Goal: Transaction & Acquisition: Purchase product/service

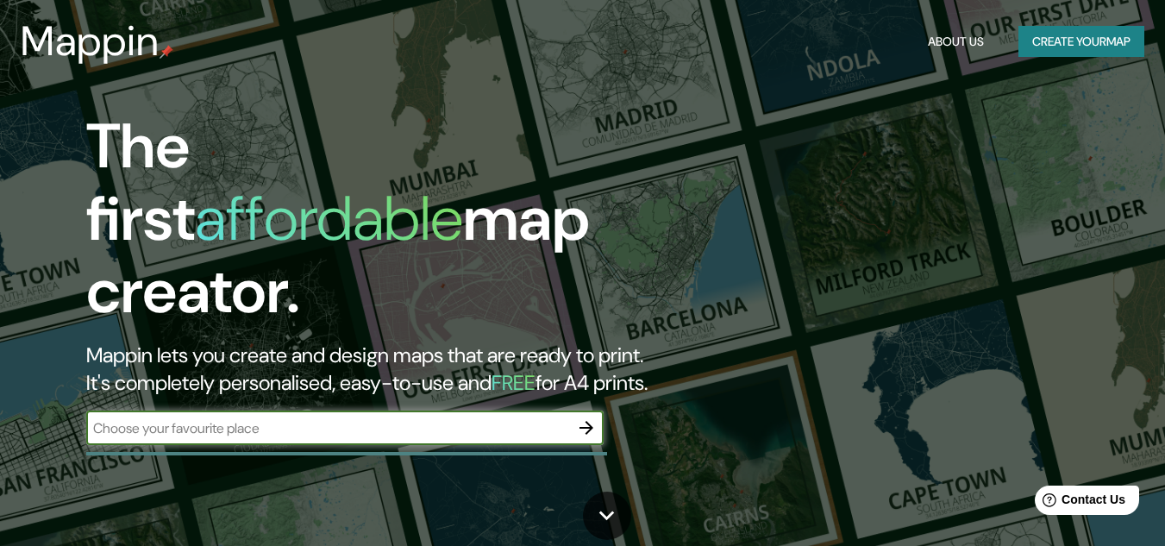
click at [311, 418] on input "text" at bounding box center [327, 428] width 483 height 20
type input "[GEOGRAPHIC_DATA],[GEOGRAPHIC_DATA], [GEOGRAPHIC_DATA]"
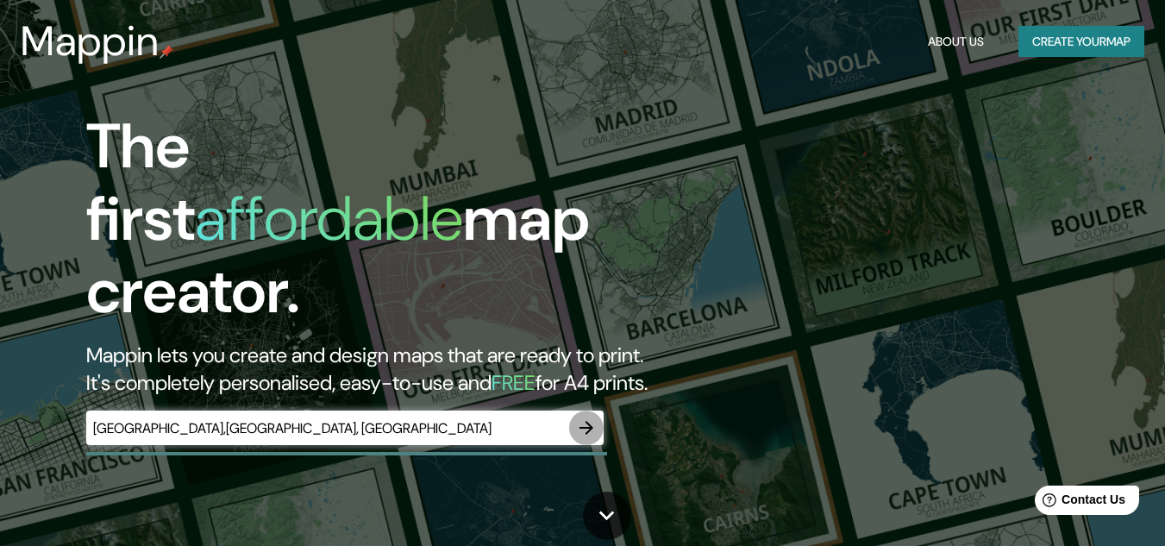
click at [590, 417] on icon "button" at bounding box center [586, 427] width 21 height 21
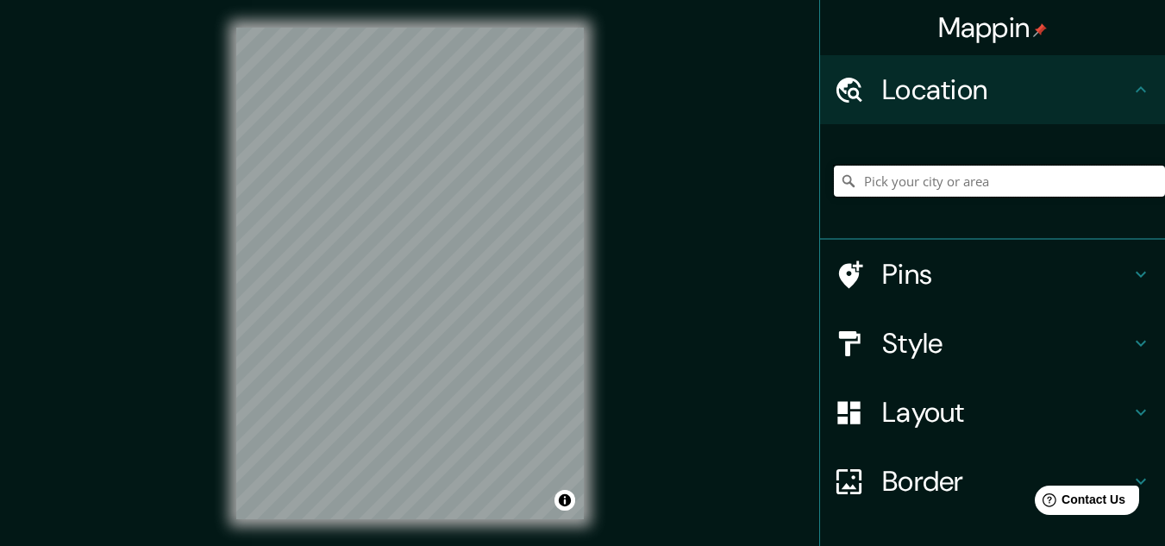
click at [907, 181] on input "Pick your city or area" at bounding box center [999, 181] width 331 height 31
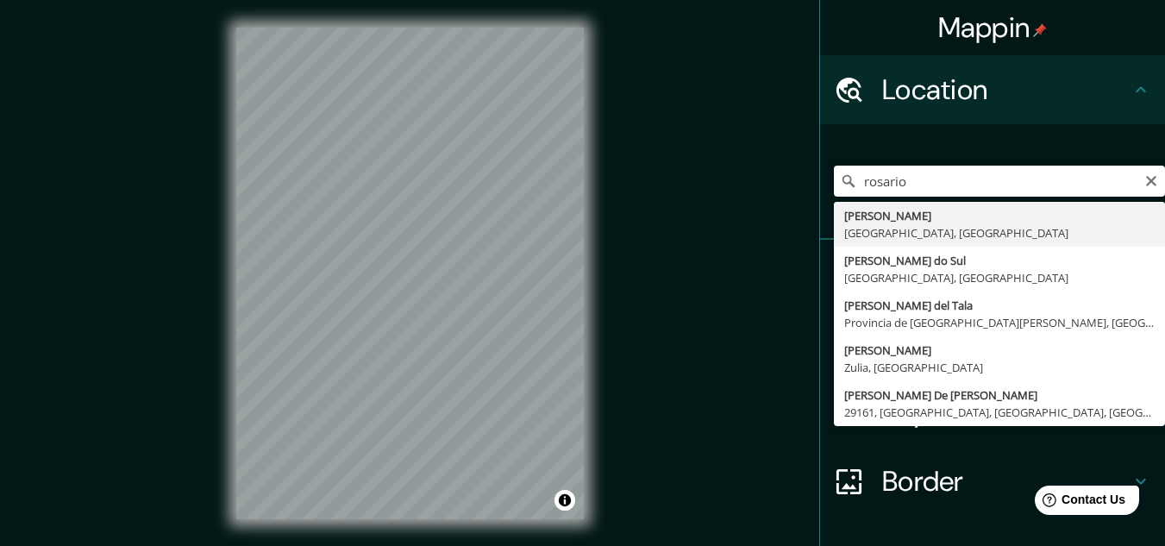
type input "[GEOGRAPHIC_DATA], [GEOGRAPHIC_DATA], [GEOGRAPHIC_DATA]"
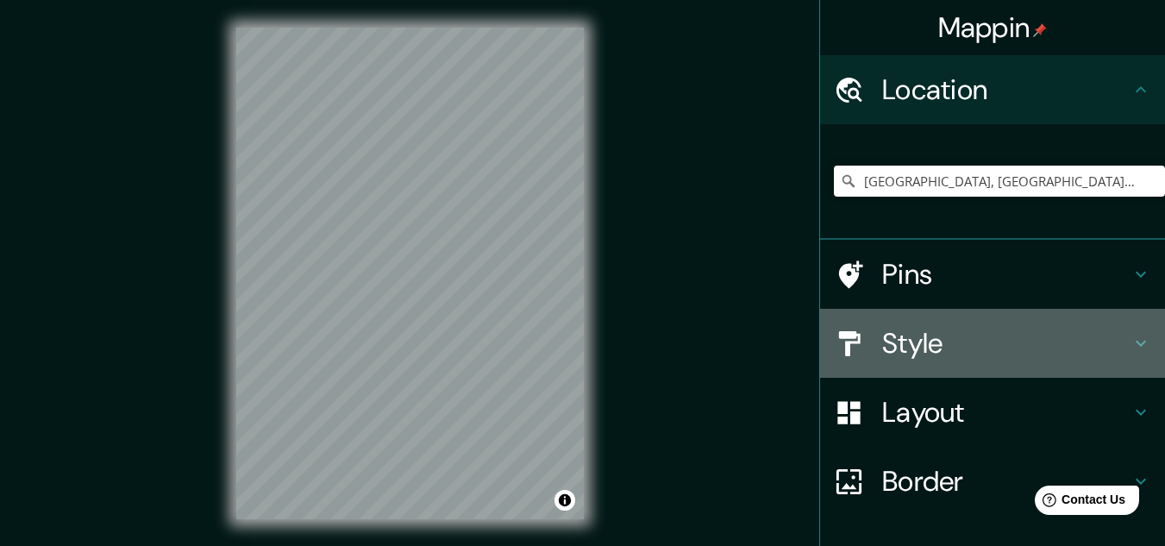
click at [1026, 336] on h4 "Style" at bounding box center [1006, 343] width 248 height 35
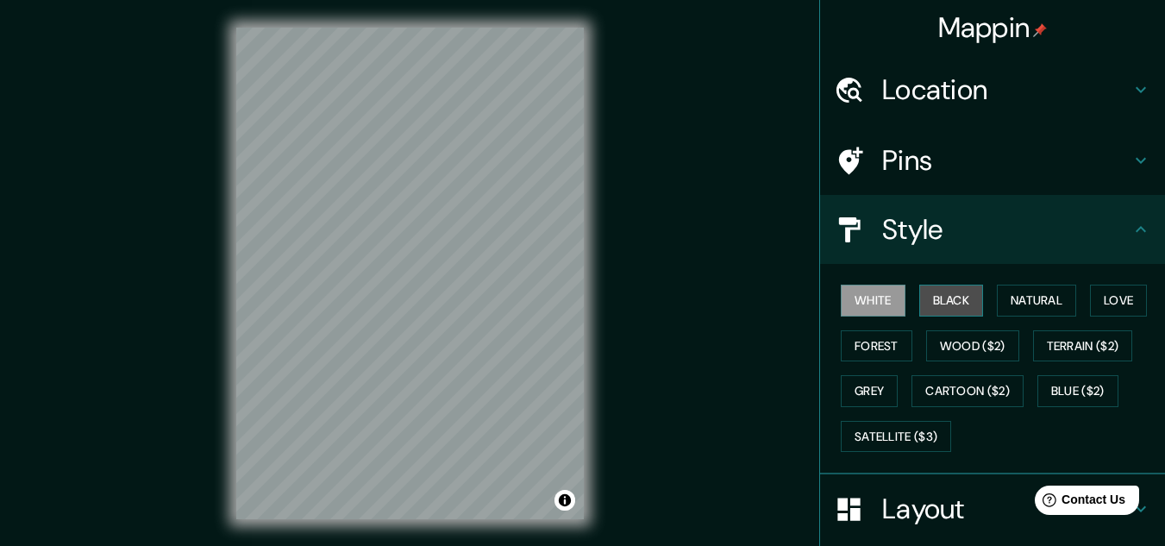
click at [926, 304] on button "Black" at bounding box center [952, 301] width 65 height 32
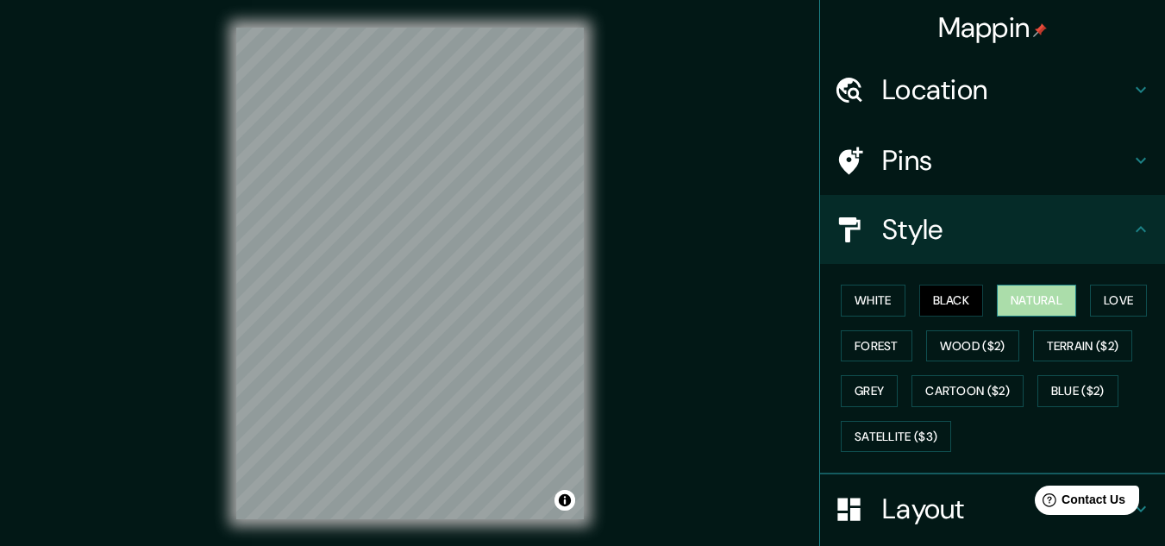
click at [1037, 304] on button "Natural" at bounding box center [1036, 301] width 79 height 32
click at [1101, 297] on button "Love" at bounding box center [1118, 301] width 57 height 32
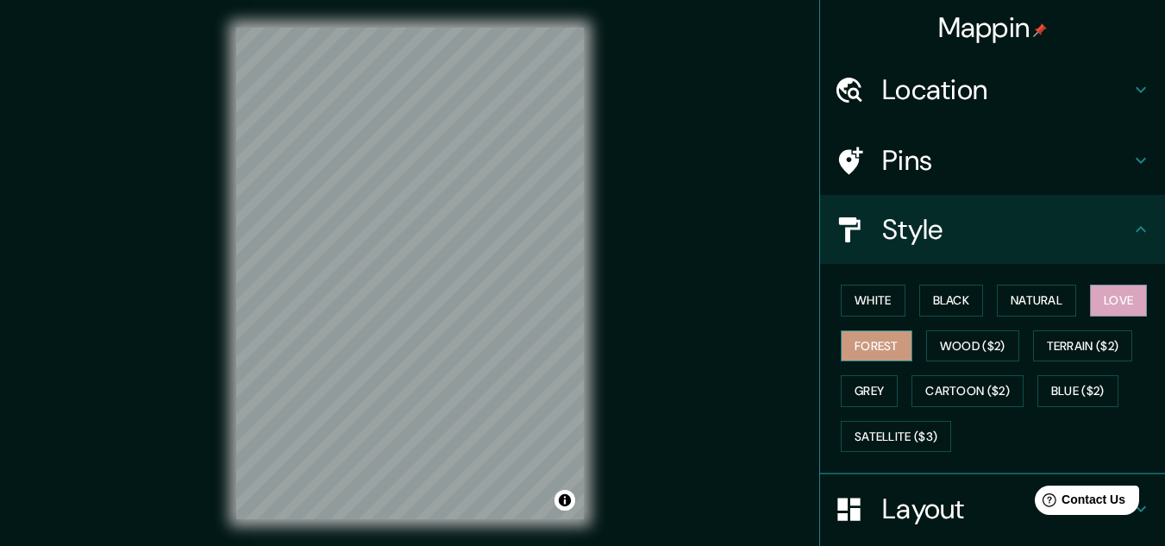
click at [880, 351] on button "Forest" at bounding box center [877, 346] width 72 height 32
click at [957, 346] on button "Wood ($2)" at bounding box center [972, 346] width 93 height 32
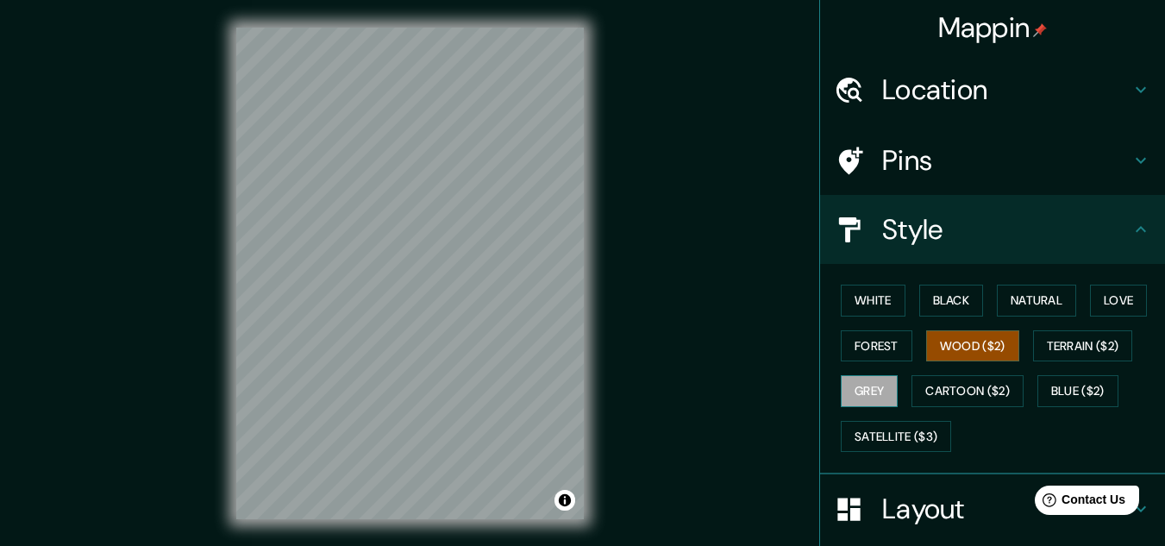
click at [878, 398] on button "Grey" at bounding box center [869, 391] width 57 height 32
click at [966, 348] on button "Wood ($2)" at bounding box center [972, 346] width 93 height 32
click at [1071, 336] on button "Terrain ($2)" at bounding box center [1083, 346] width 100 height 32
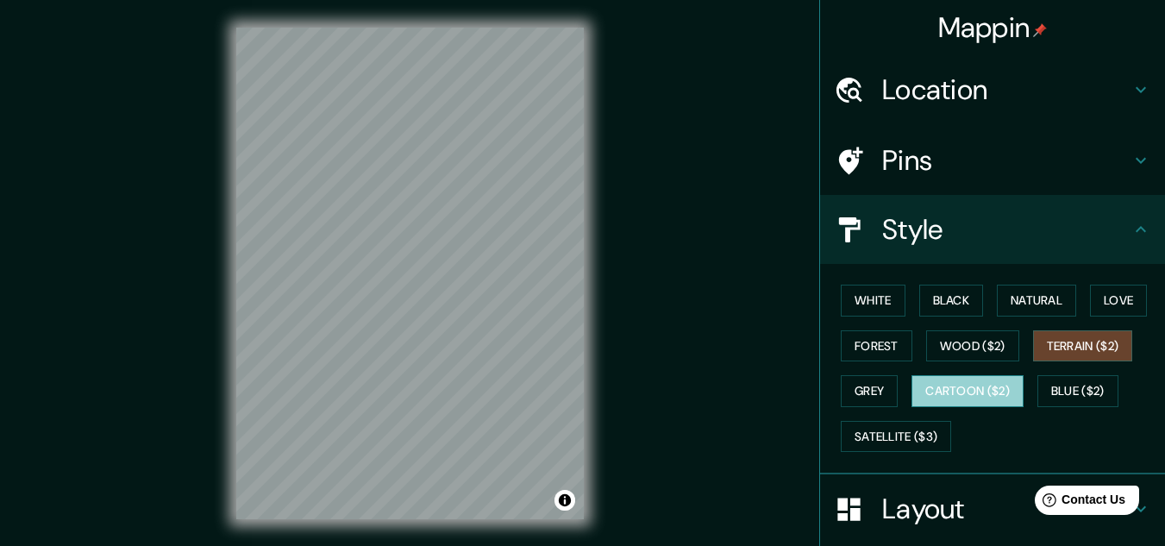
click at [971, 386] on button "Cartoon ($2)" at bounding box center [968, 391] width 112 height 32
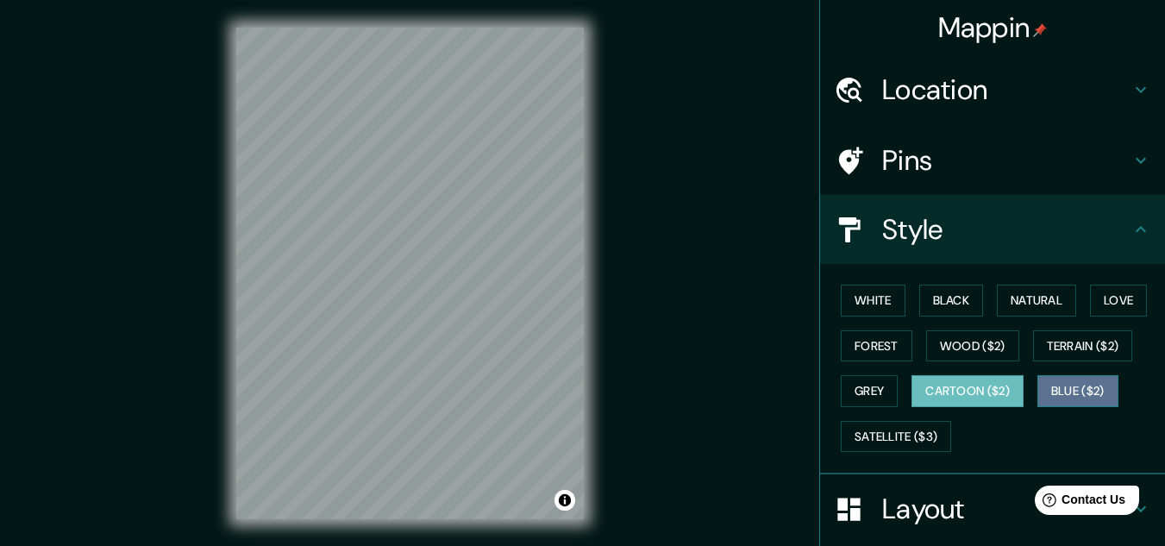
click at [1074, 401] on button "Blue ($2)" at bounding box center [1078, 391] width 81 height 32
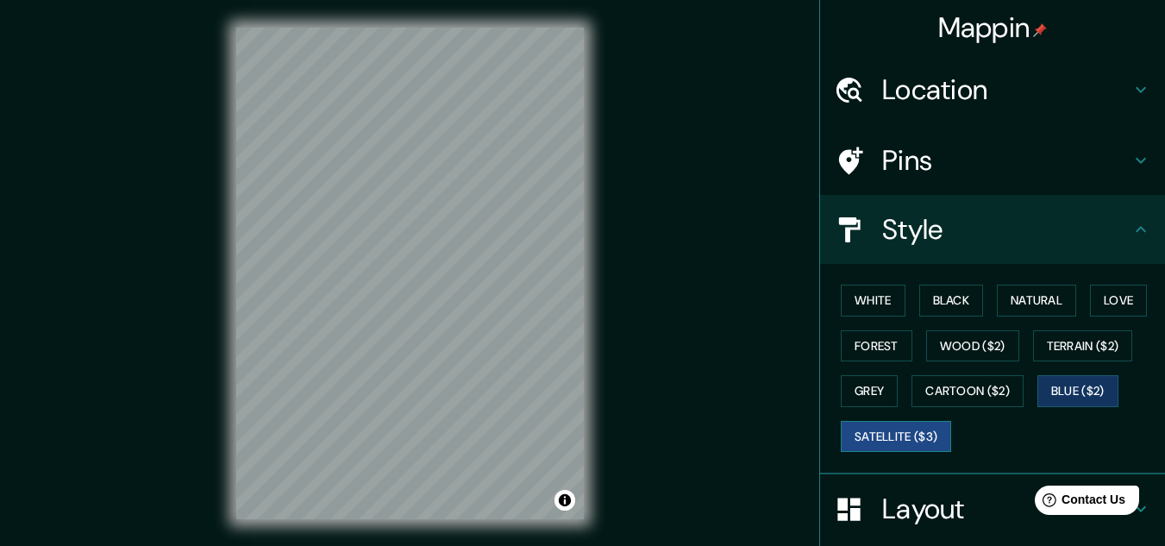
click at [863, 437] on button "Satellite ($3)" at bounding box center [896, 437] width 110 height 32
click at [1099, 296] on button "Love" at bounding box center [1118, 301] width 57 height 32
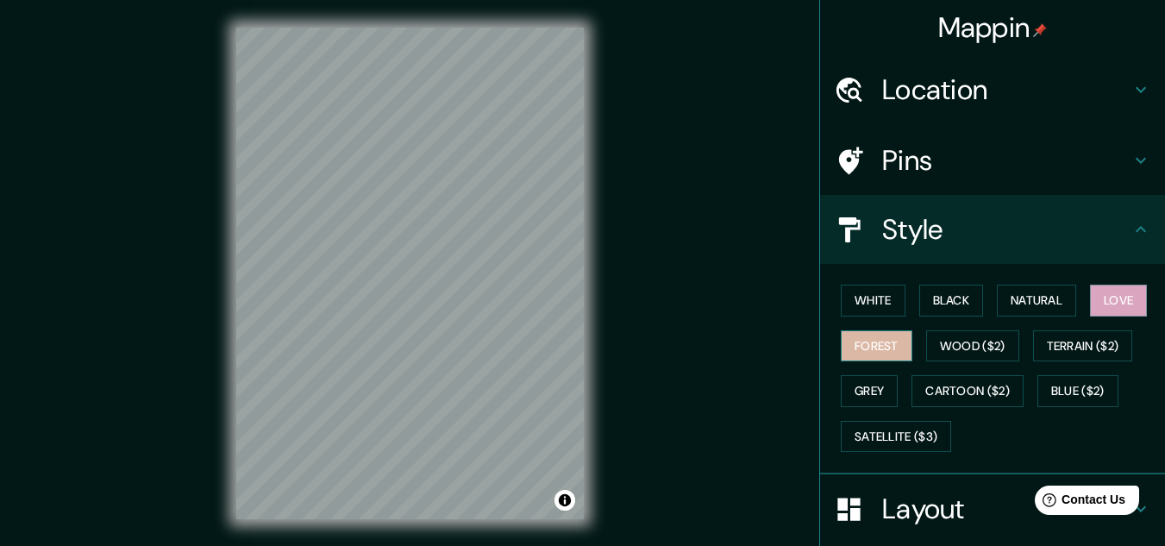
click at [882, 346] on button "Forest" at bounding box center [877, 346] width 72 height 32
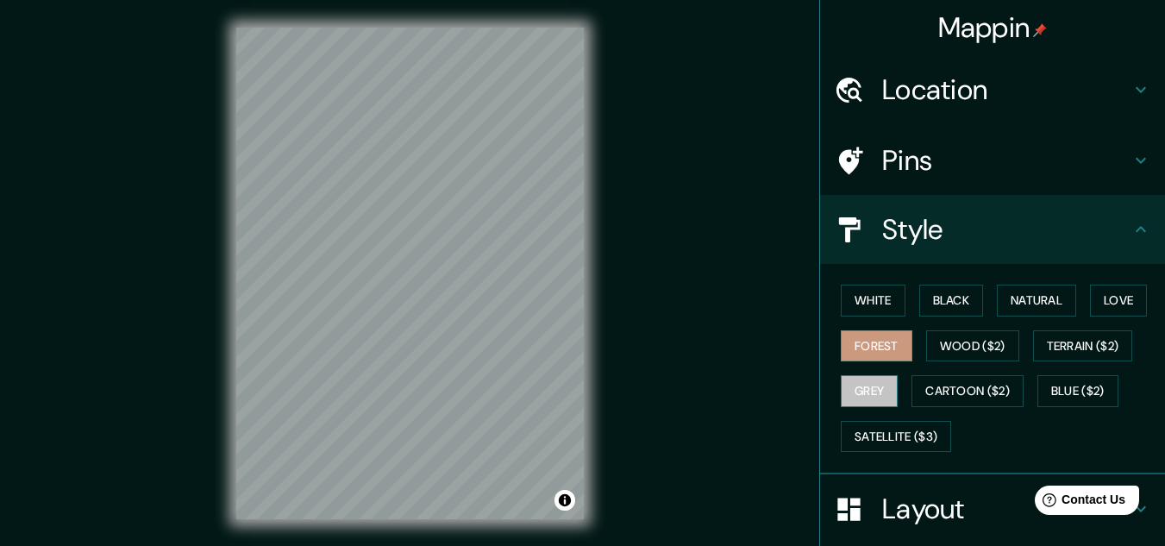
click at [878, 380] on button "Grey" at bounding box center [869, 391] width 57 height 32
click at [920, 303] on button "Black" at bounding box center [952, 301] width 65 height 32
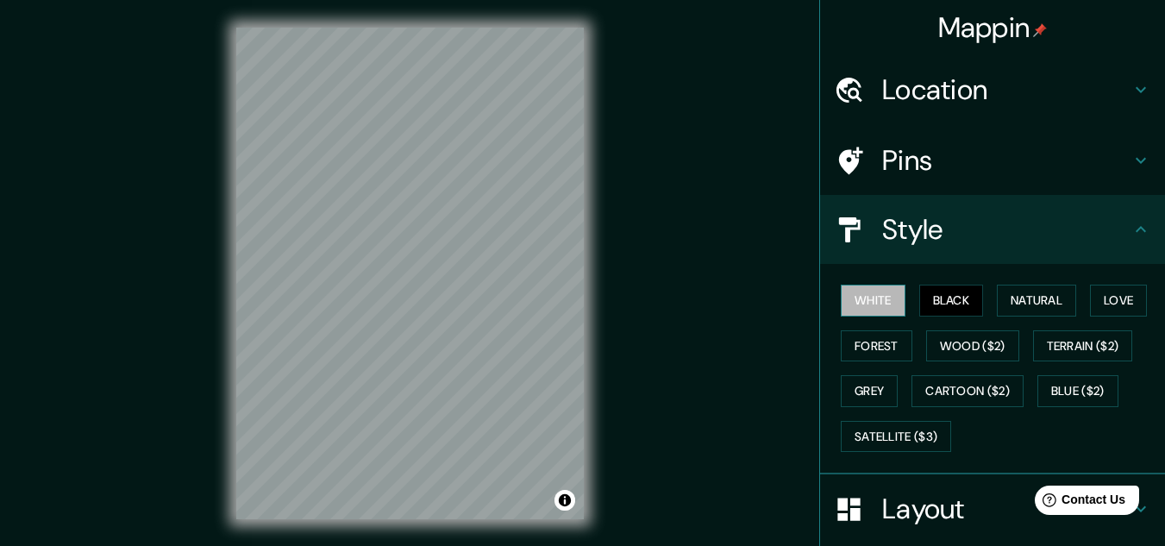
click at [872, 289] on button "White" at bounding box center [873, 301] width 65 height 32
click at [1008, 289] on button "Natural" at bounding box center [1036, 301] width 79 height 32
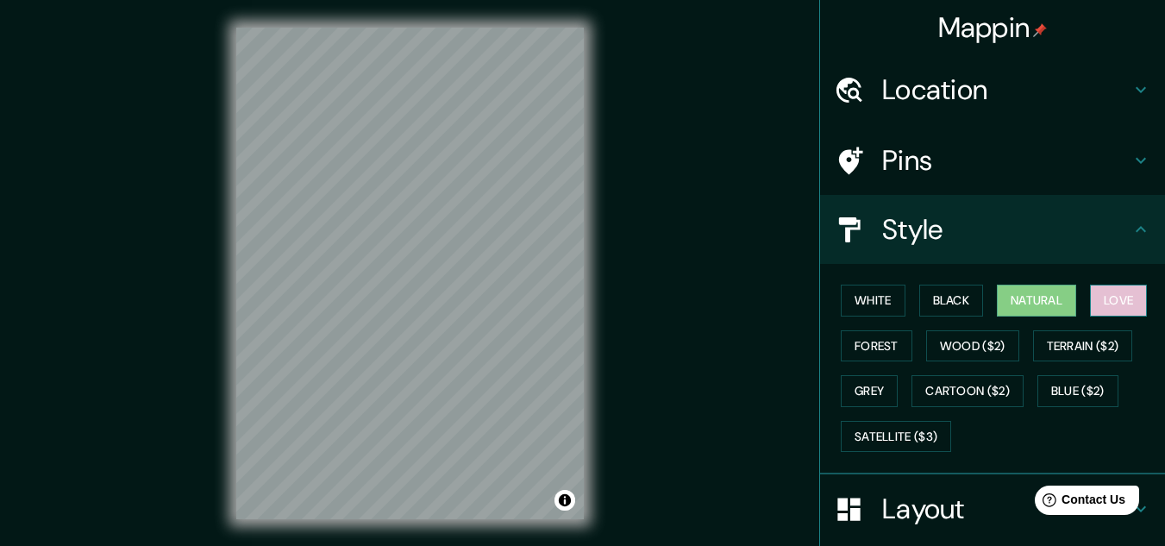
click at [1117, 288] on button "Love" at bounding box center [1118, 301] width 57 height 32
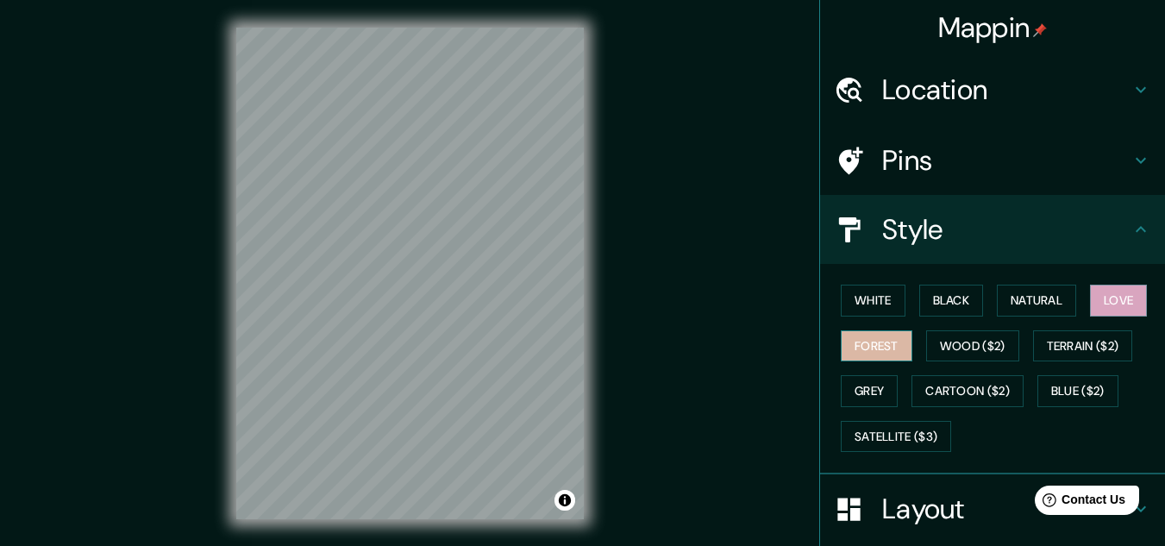
click at [865, 338] on button "Forest" at bounding box center [877, 346] width 72 height 32
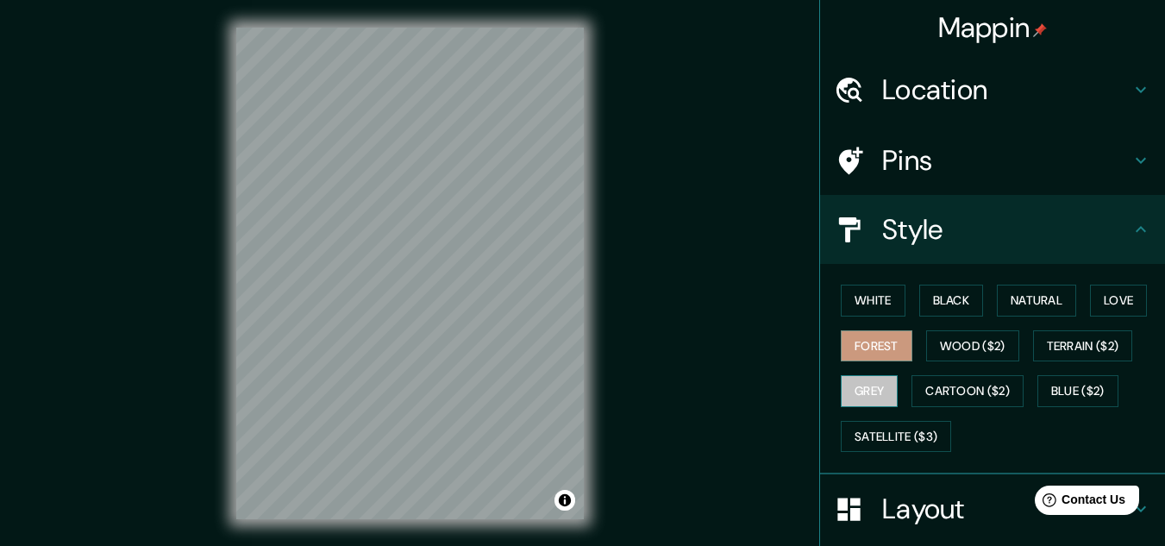
click at [862, 383] on button "Grey" at bounding box center [869, 391] width 57 height 32
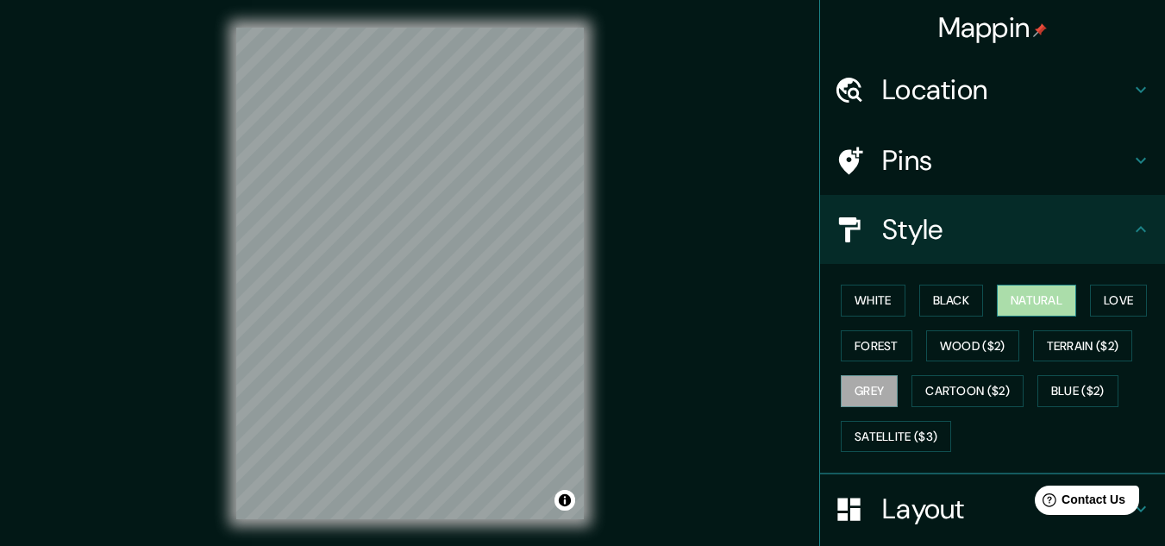
click at [1020, 299] on button "Natural" at bounding box center [1036, 301] width 79 height 32
click at [951, 304] on button "Black" at bounding box center [952, 301] width 65 height 32
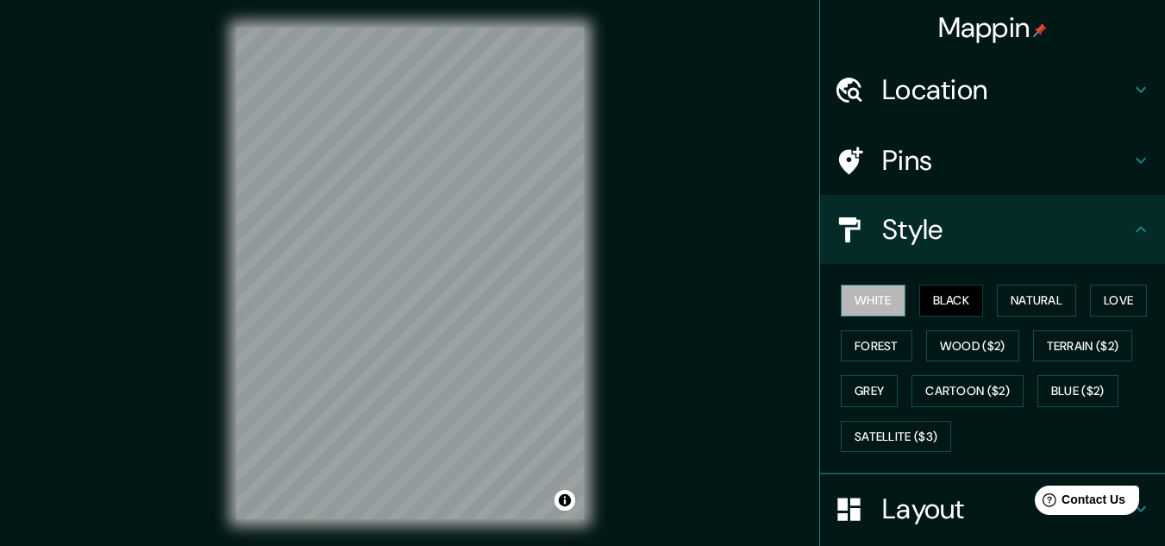
click at [870, 302] on button "White" at bounding box center [873, 301] width 65 height 32
click at [925, 303] on button "Black" at bounding box center [952, 301] width 65 height 32
click at [1042, 292] on button "Natural" at bounding box center [1036, 301] width 79 height 32
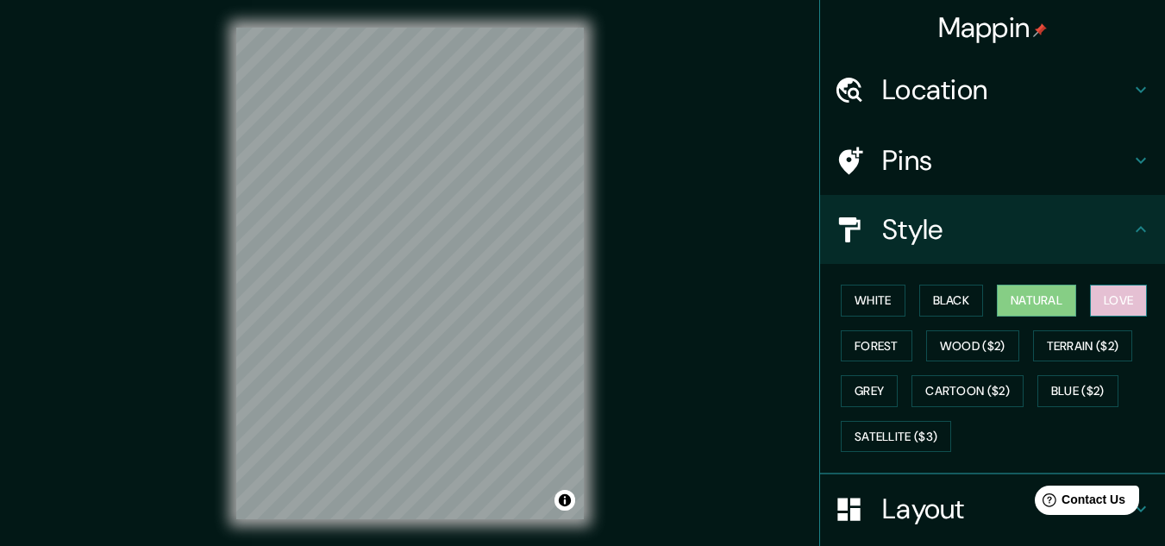
click at [1127, 303] on button "Love" at bounding box center [1118, 301] width 57 height 32
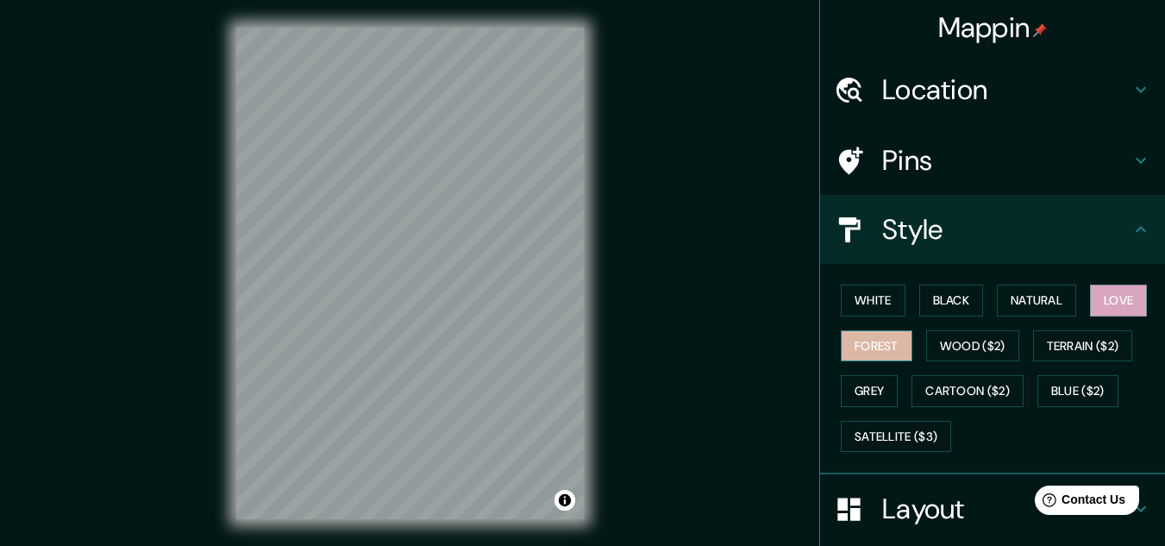
click at [890, 348] on button "Forest" at bounding box center [877, 346] width 72 height 32
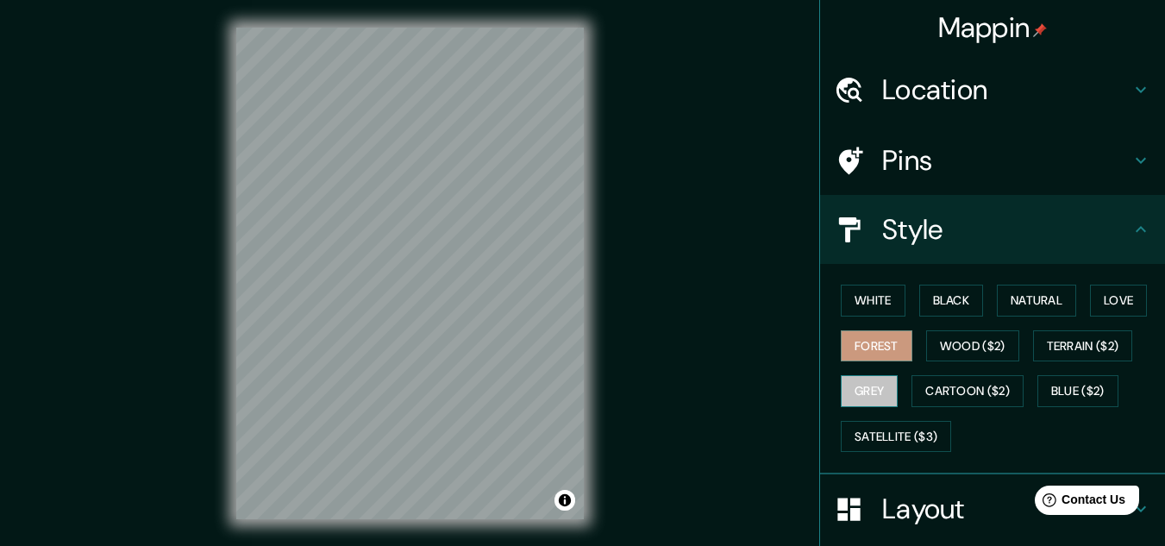
click at [868, 383] on button "Grey" at bounding box center [869, 391] width 57 height 32
click at [858, 356] on button "Forest" at bounding box center [877, 346] width 72 height 32
click at [1034, 347] on button "Terrain ($2)" at bounding box center [1083, 346] width 100 height 32
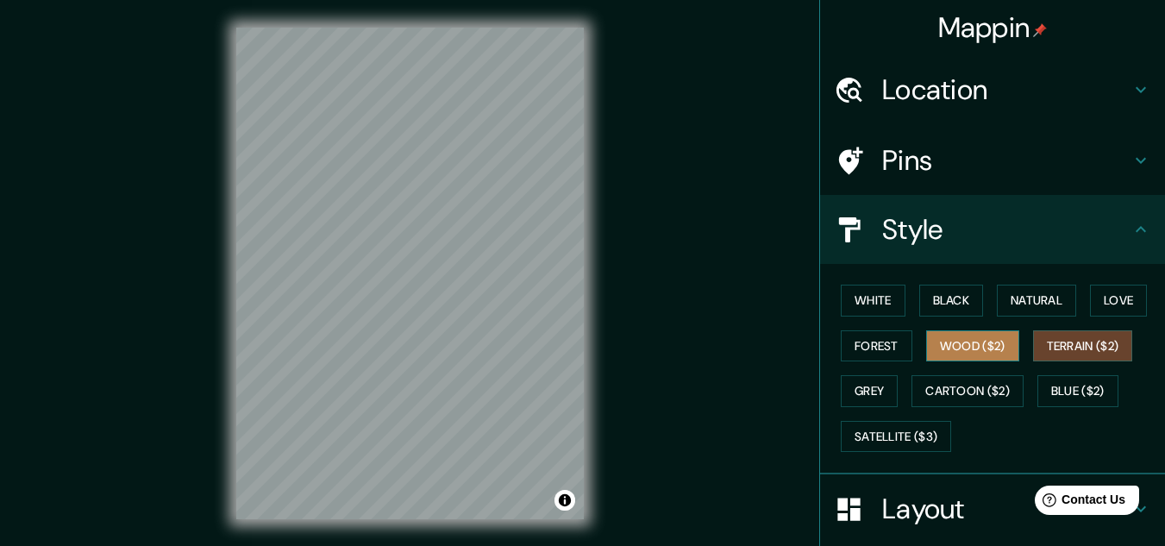
click at [944, 353] on button "Wood ($2)" at bounding box center [972, 346] width 93 height 32
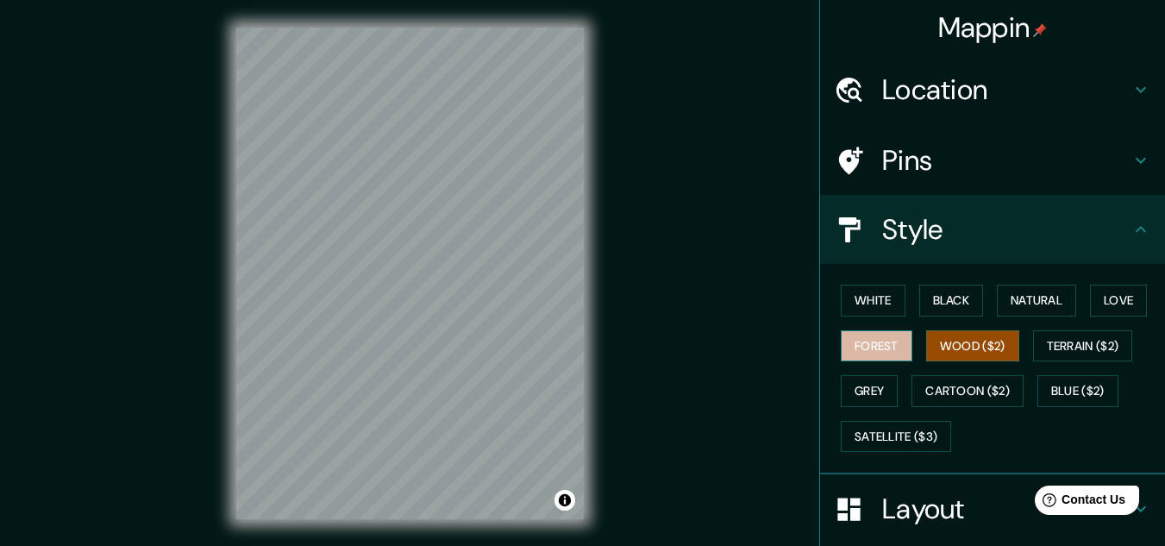
click at [876, 347] on button "Forest" at bounding box center [877, 346] width 72 height 32
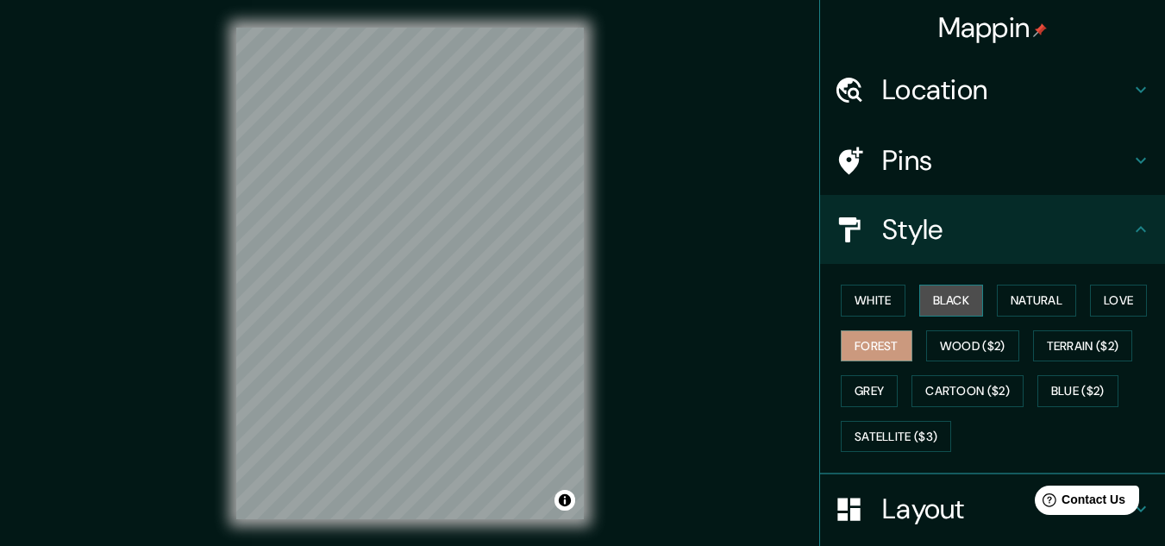
click at [962, 299] on button "Black" at bounding box center [952, 301] width 65 height 32
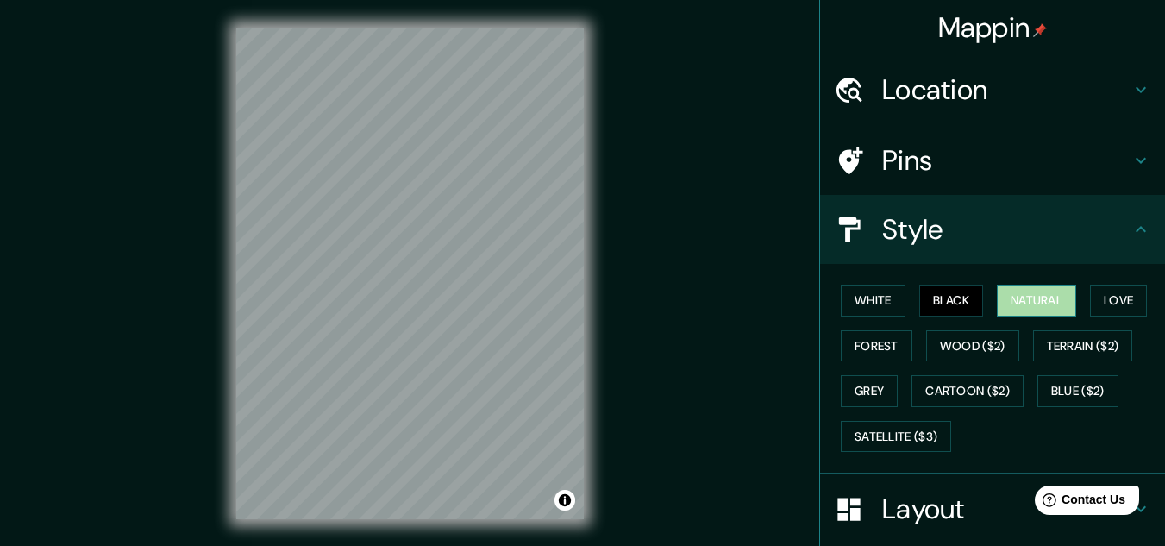
click at [1015, 304] on button "Natural" at bounding box center [1036, 301] width 79 height 32
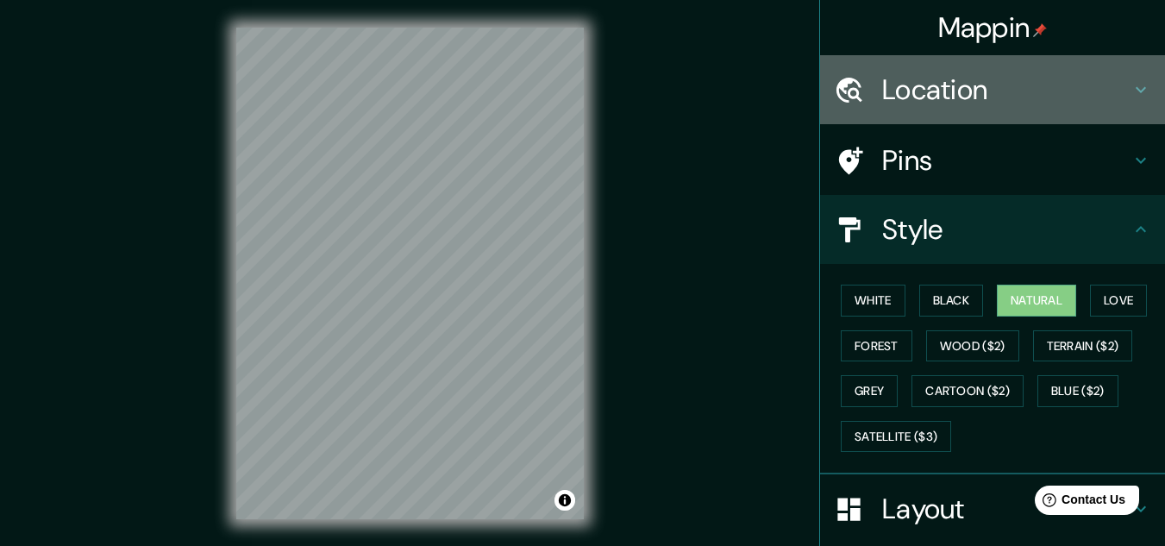
drag, startPoint x: 1157, startPoint y: 174, endPoint x: 1039, endPoint y: 95, distance: 142.3
click at [1039, 95] on h4 "Location" at bounding box center [1006, 89] width 248 height 35
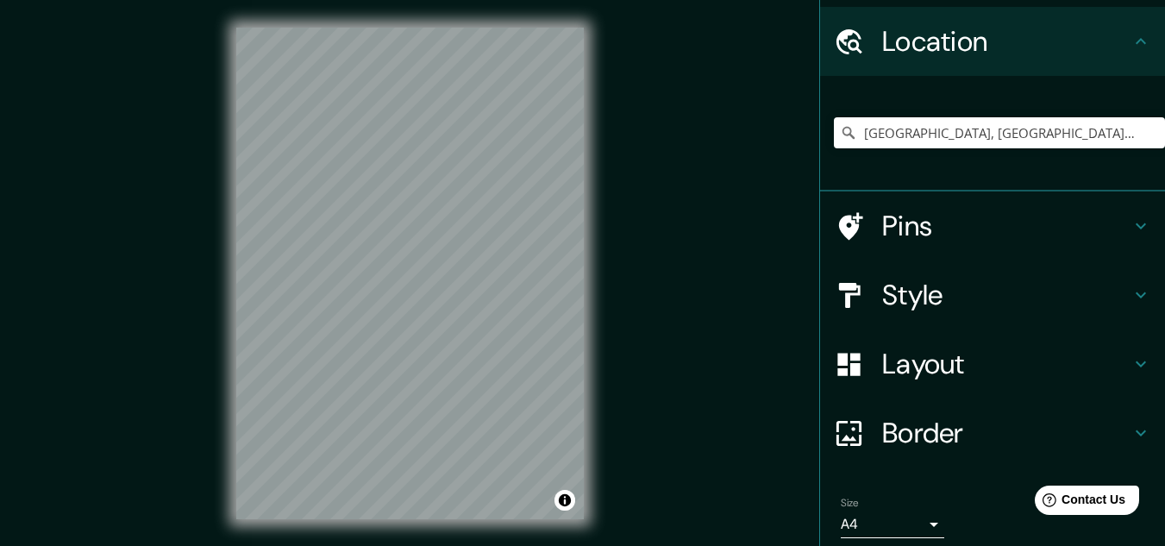
scroll to position [114, 0]
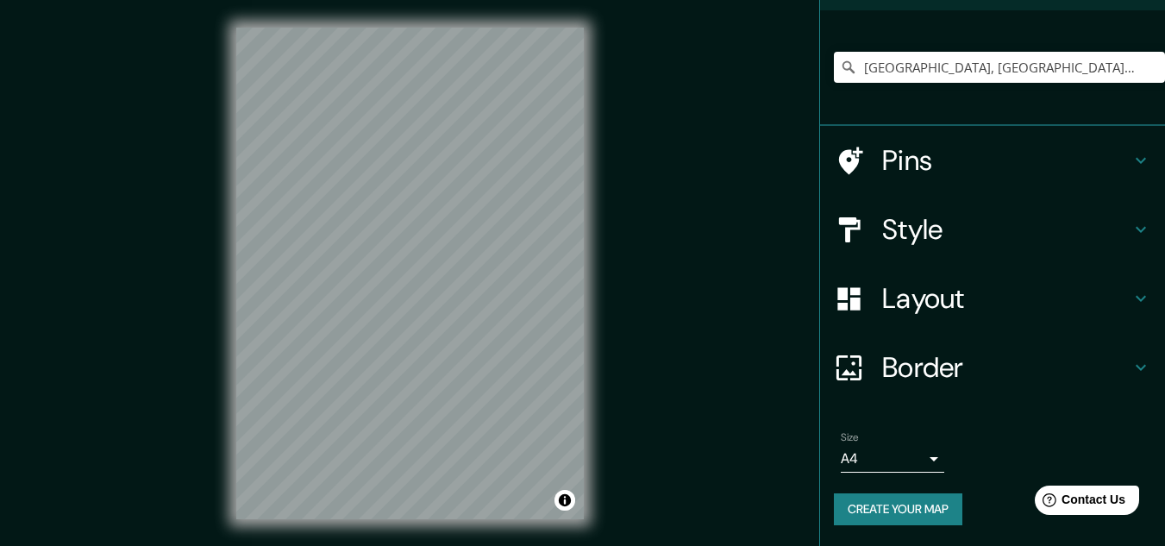
click at [1092, 451] on div "Size A4 single" at bounding box center [992, 451] width 317 height 55
click at [920, 505] on button "Create your map" at bounding box center [898, 509] width 129 height 32
click at [961, 380] on h4 "Border" at bounding box center [1006, 367] width 248 height 35
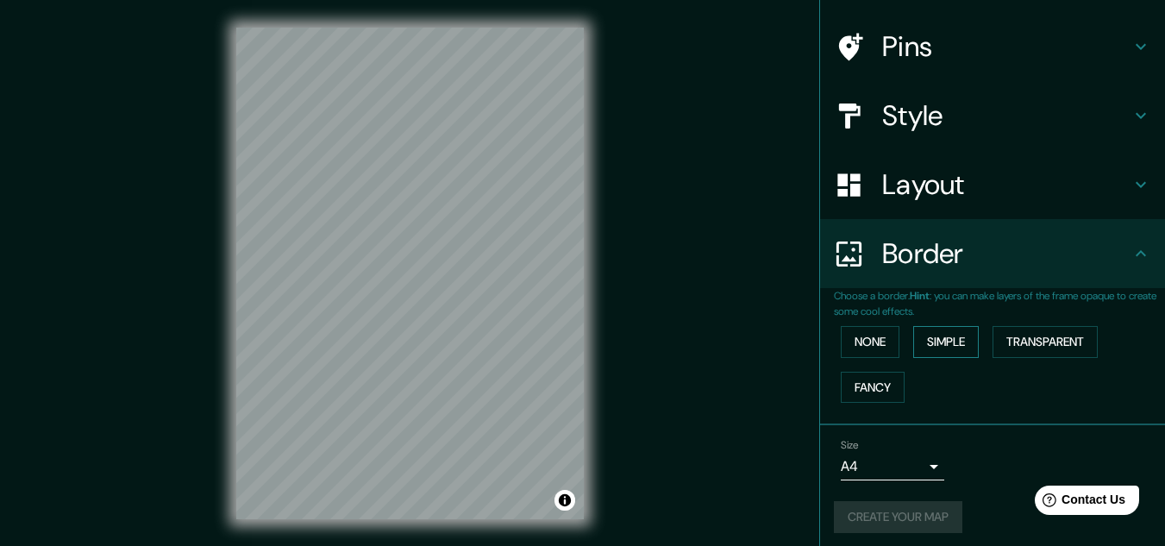
click at [943, 354] on button "Simple" at bounding box center [946, 342] width 66 height 32
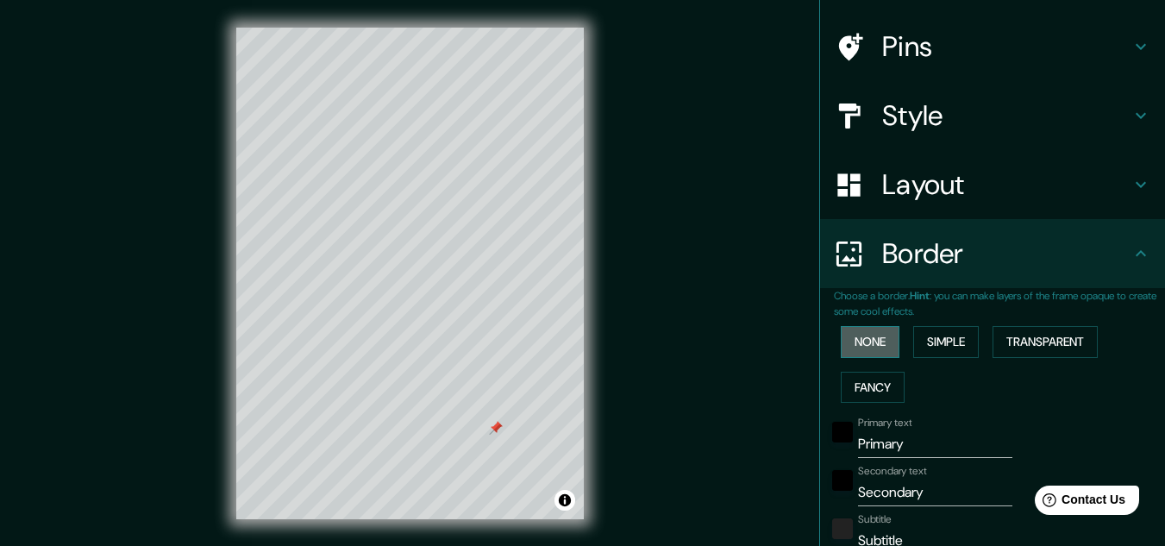
click at [864, 335] on button "None" at bounding box center [870, 342] width 59 height 32
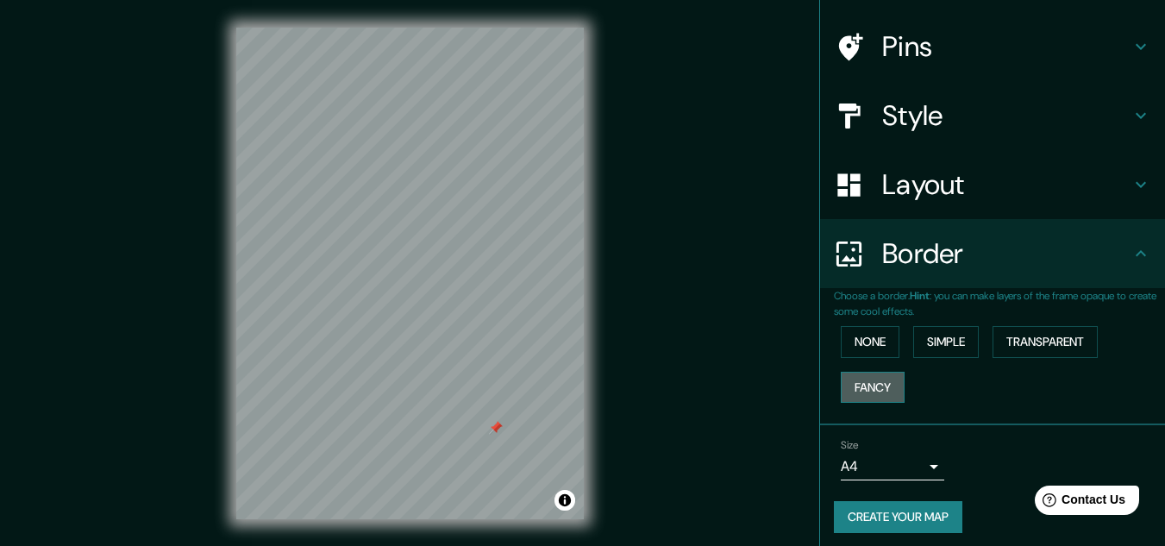
click at [863, 386] on button "Fancy" at bounding box center [873, 388] width 64 height 32
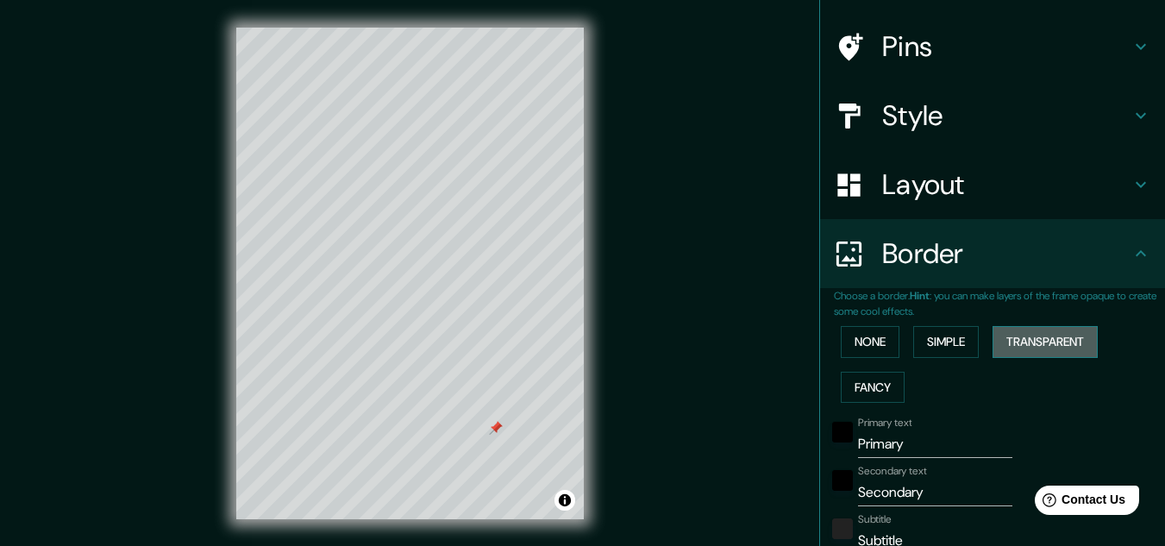
click at [1029, 332] on button "Transparent" at bounding box center [1045, 342] width 105 height 32
click at [570, 495] on button "Toggle attribution" at bounding box center [565, 500] width 21 height 21
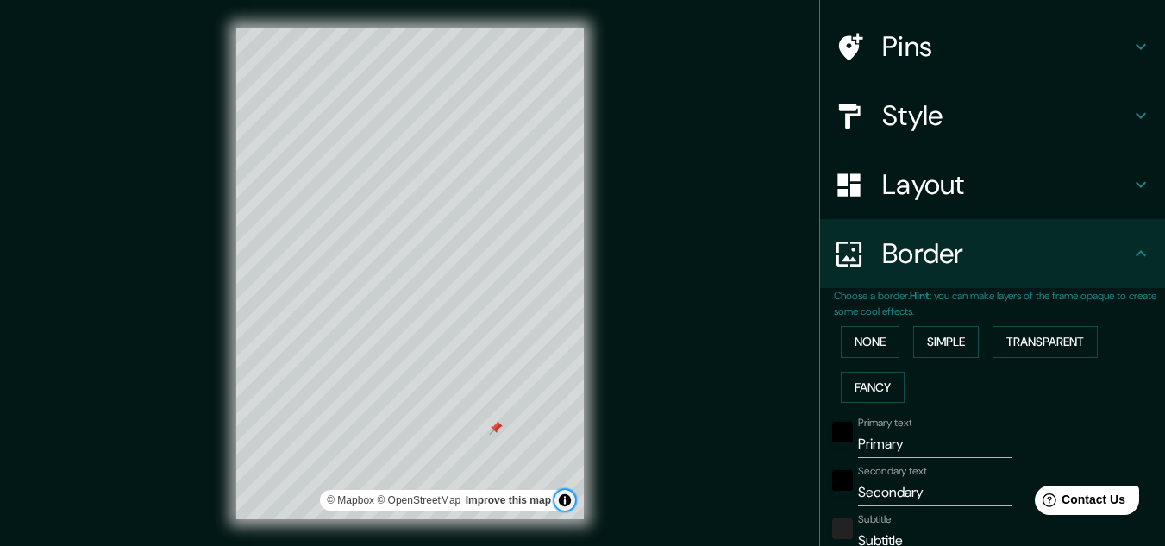
click at [570, 495] on button "Toggle attribution" at bounding box center [565, 500] width 21 height 21
click at [921, 503] on input "Secondary" at bounding box center [935, 493] width 154 height 28
type input "Secondar"
type input "193"
type input "32"
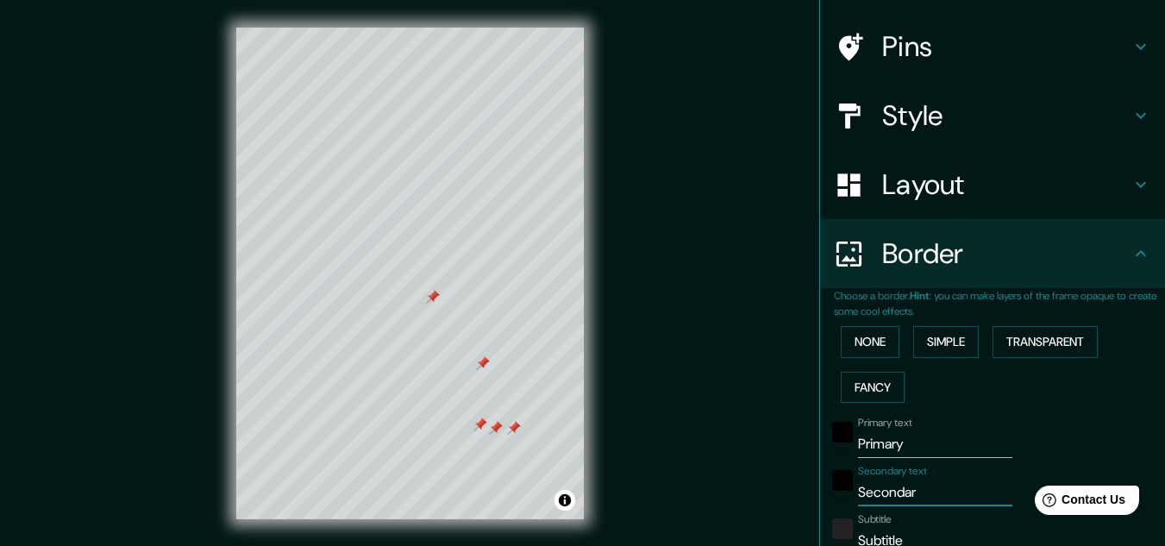
type input "Seconda"
type input "193"
type input "32"
type input "Second"
type input "193"
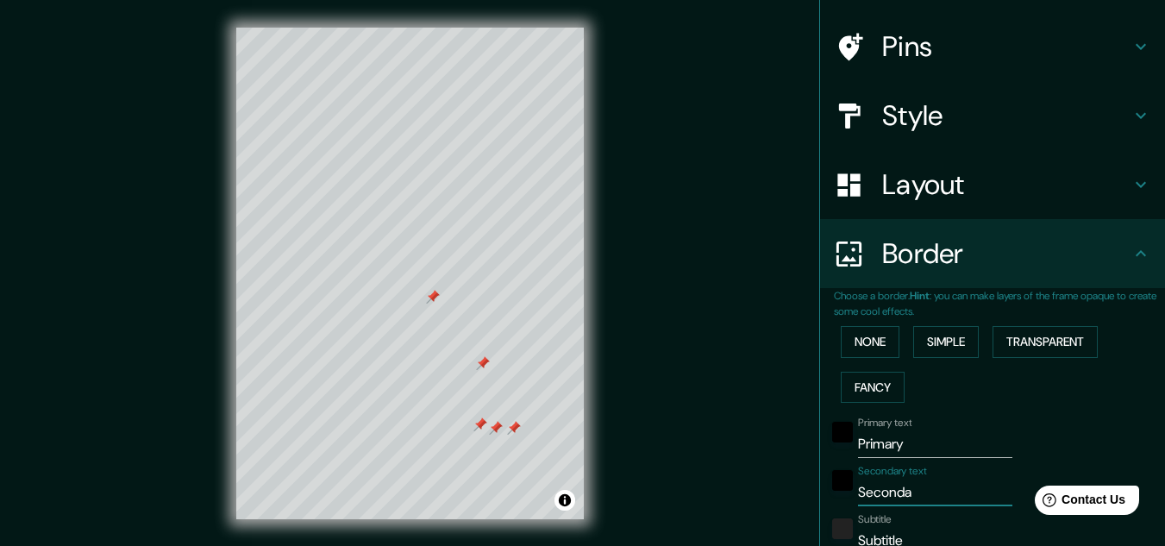
type input "32"
type input "Secon"
type input "193"
type input "32"
type input "Seco"
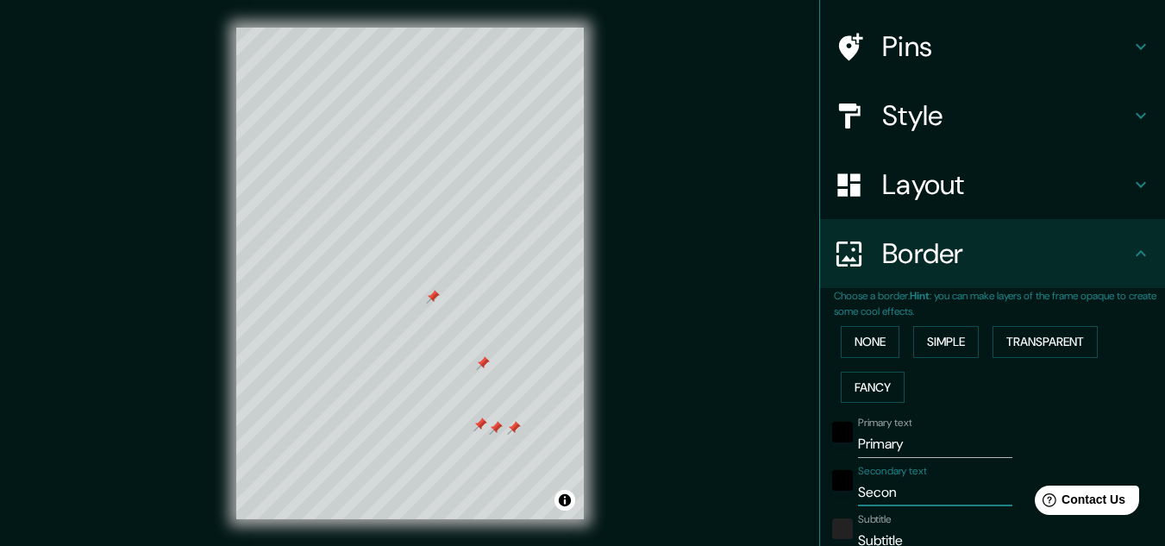
type input "193"
type input "32"
type input "Sec"
type input "193"
type input "32"
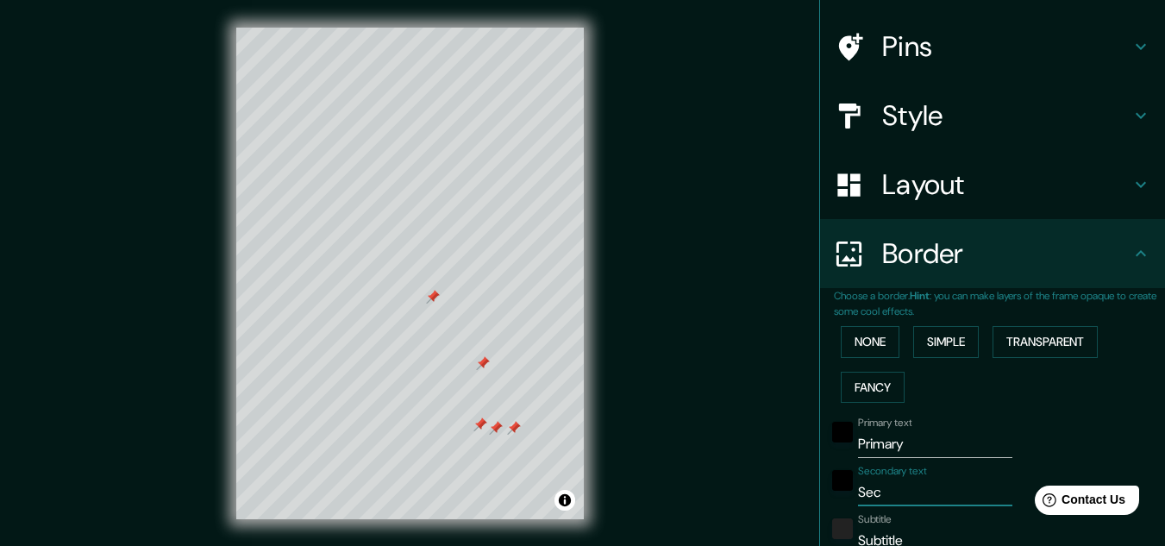
type input "Se"
type input "193"
type input "32"
type input "S"
type input "193"
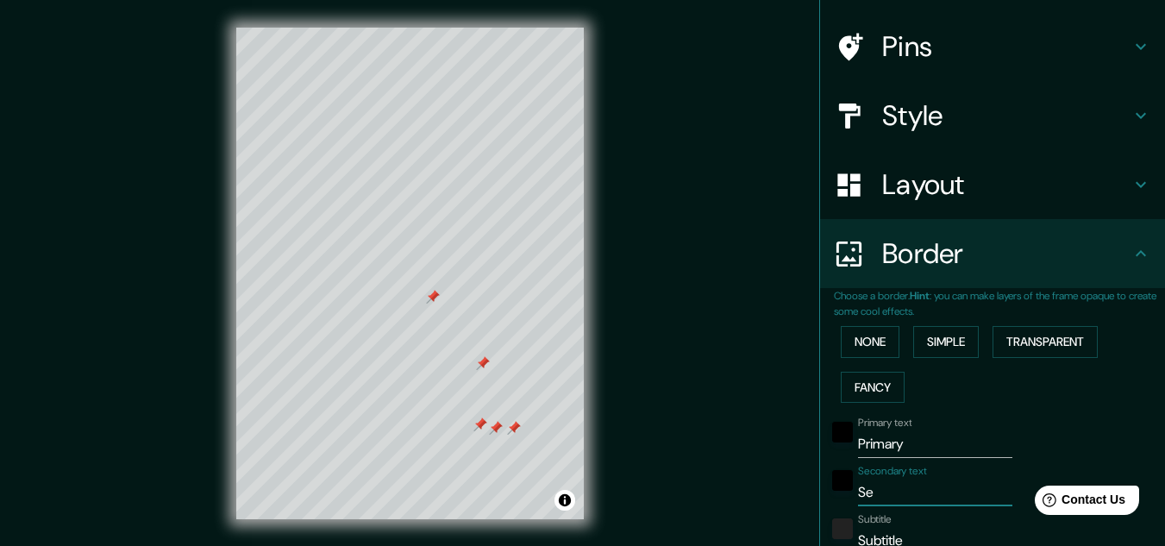
type input "32"
type input "193"
type input "32"
type input "f"
type input "193"
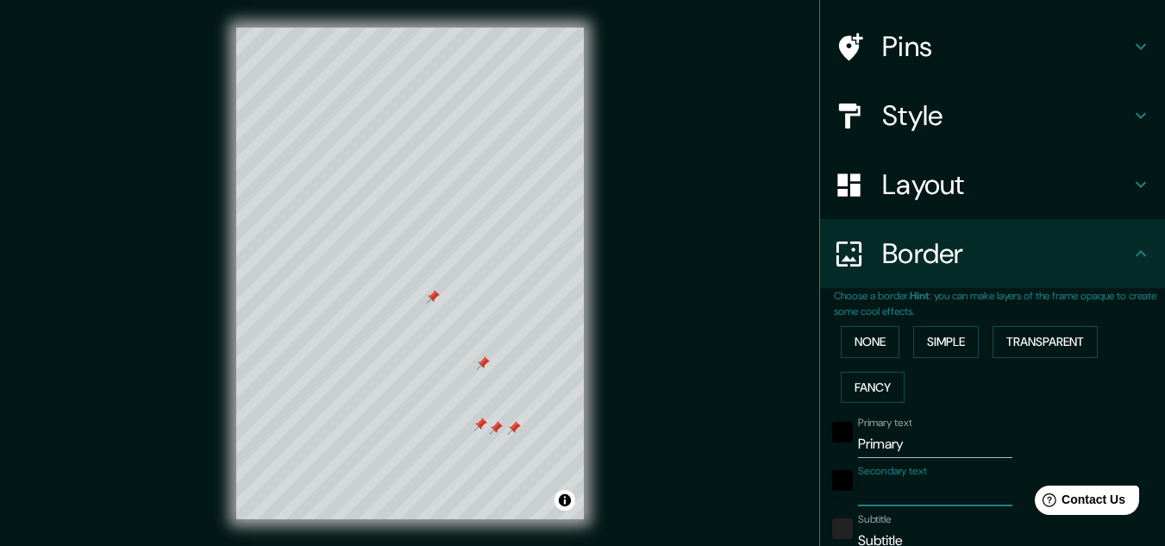
type input "32"
type input "fs"
type input "193"
type input "32"
type input "f"
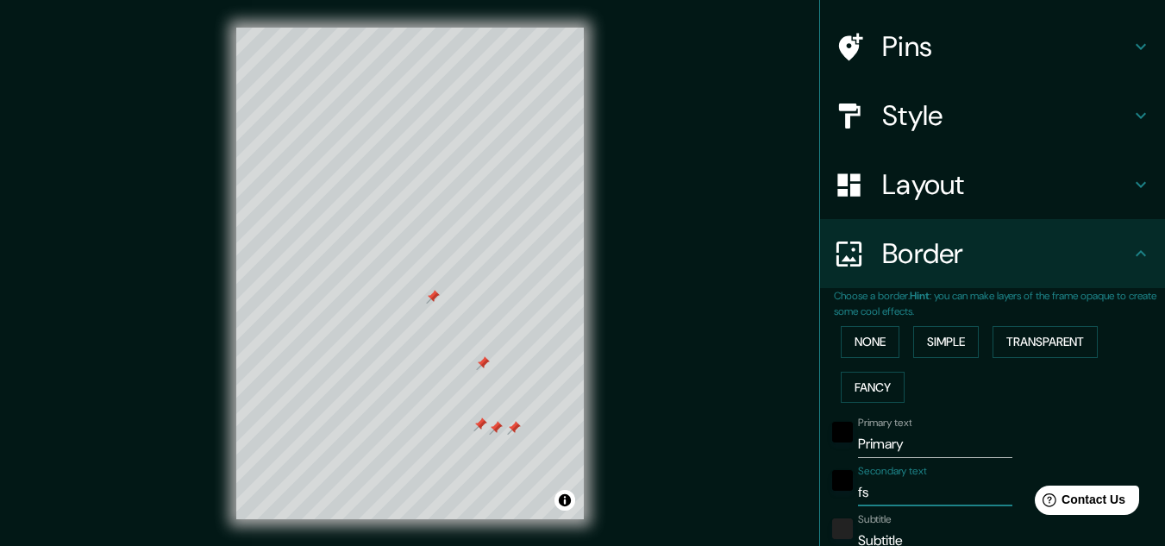
type input "193"
type input "32"
type input "fs"
type input "193"
type input "32"
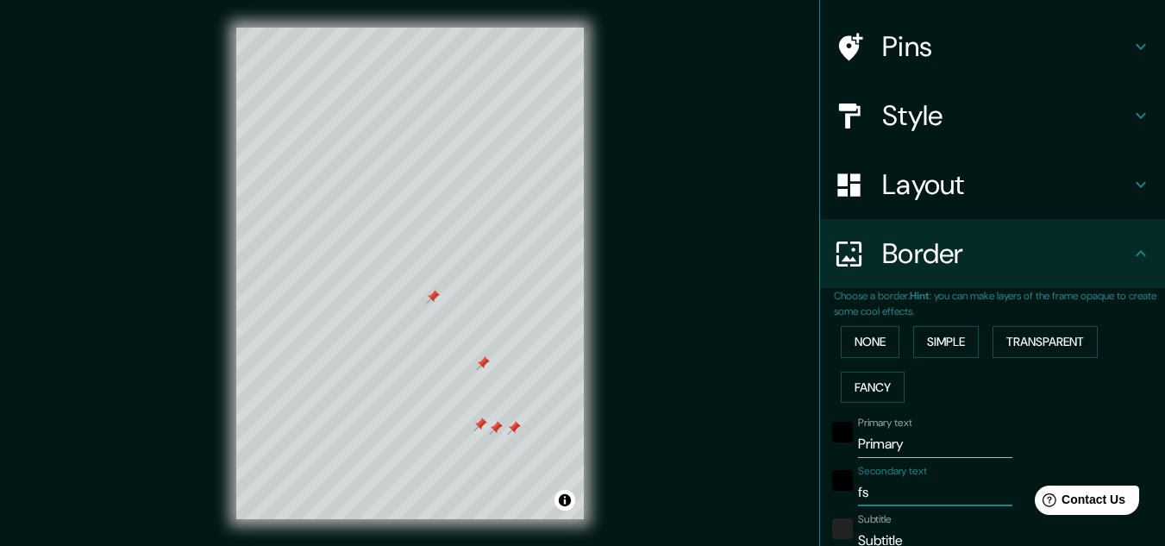
type input "fsb"
type input "193"
type input "32"
type input "fsbr"
type input "193"
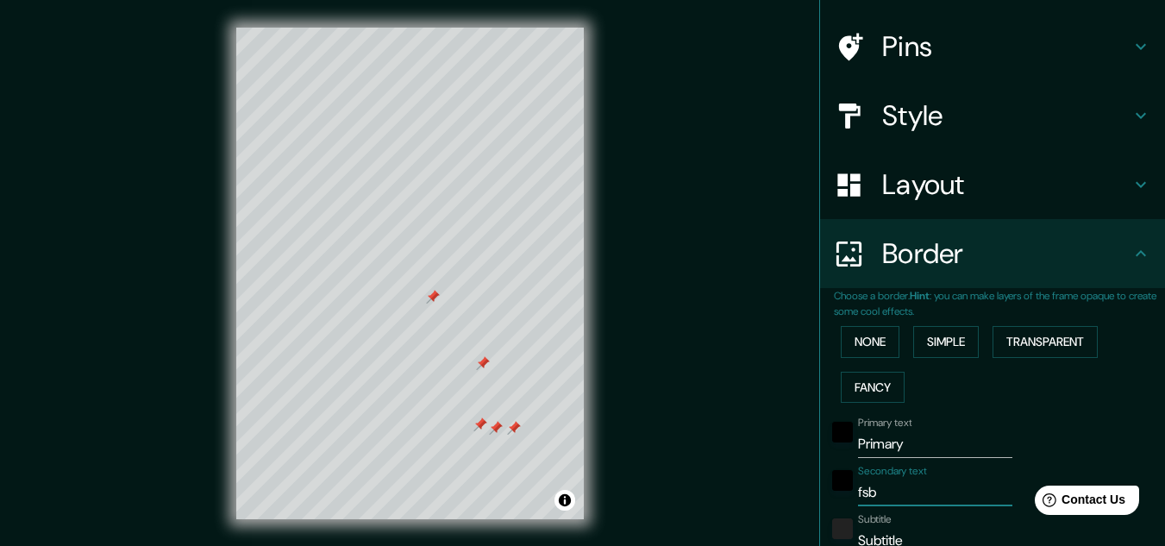
type input "32"
type input "fsbri"
type input "193"
type input "32"
type input "fsbric"
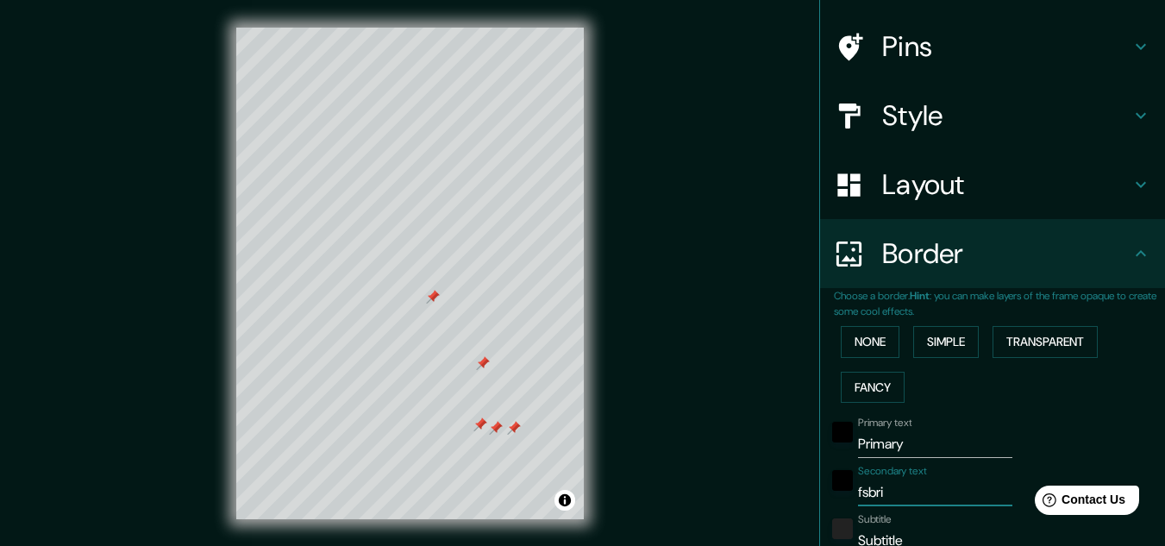
type input "193"
type input "32"
type input "fsbrici"
type input "193"
type input "32"
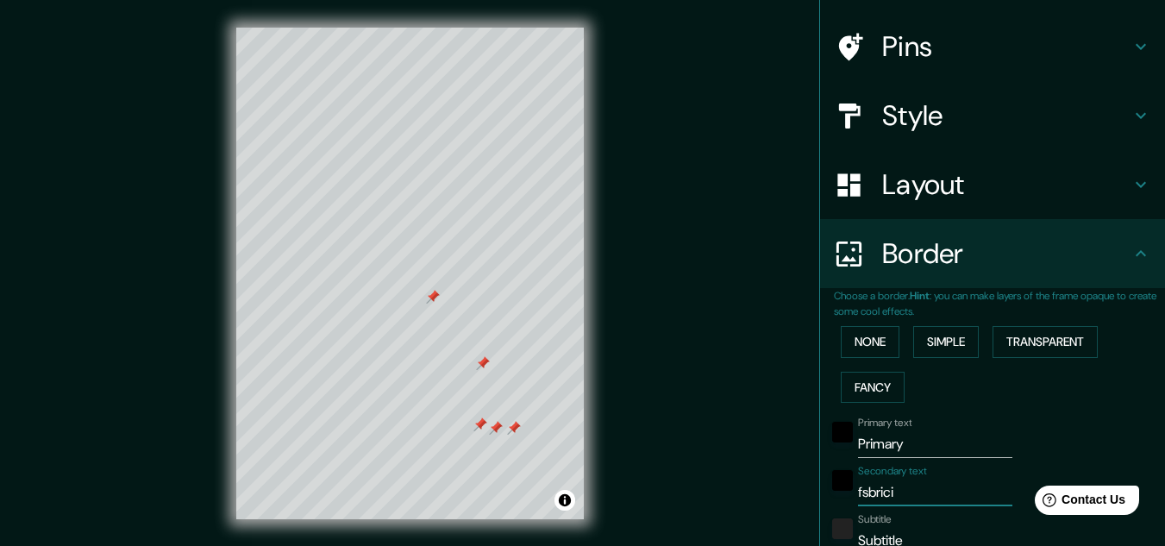
type input "fsbricio"
type input "193"
type input "32"
type input "fsbrici"
type input "193"
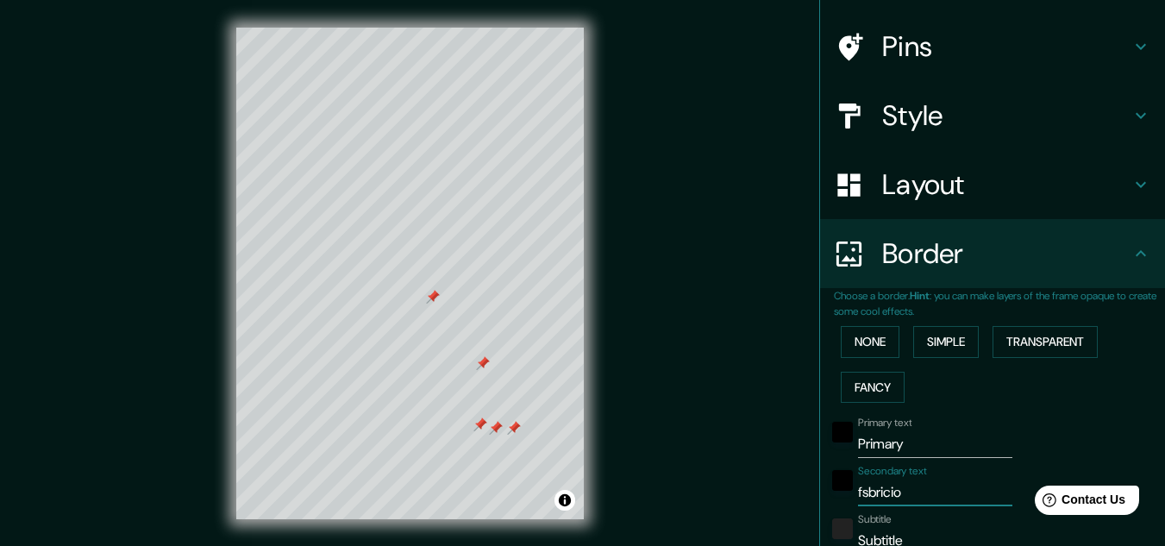
type input "32"
type input "fsbric"
type input "193"
type input "32"
type input "fsbri"
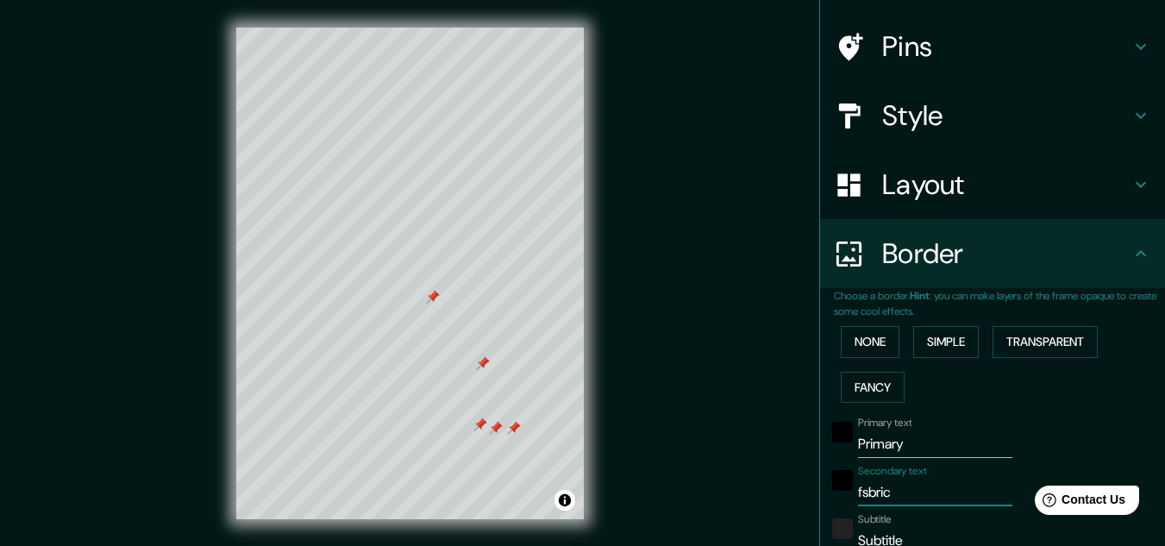
type input "193"
type input "32"
type input "fsbr"
type input "193"
type input "32"
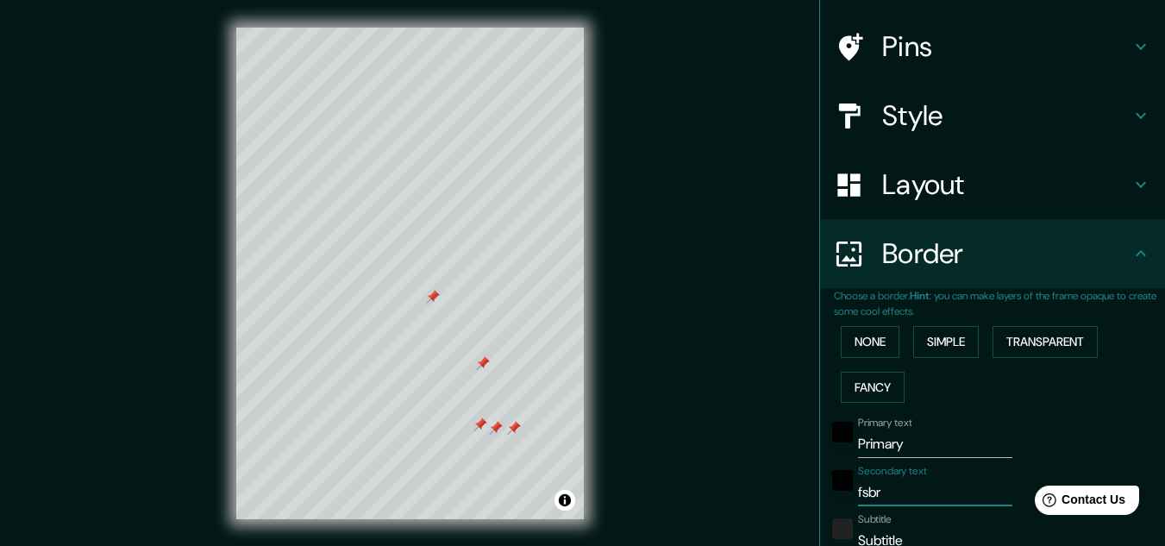
type input "fsb"
type input "193"
type input "32"
type input "fs"
type input "193"
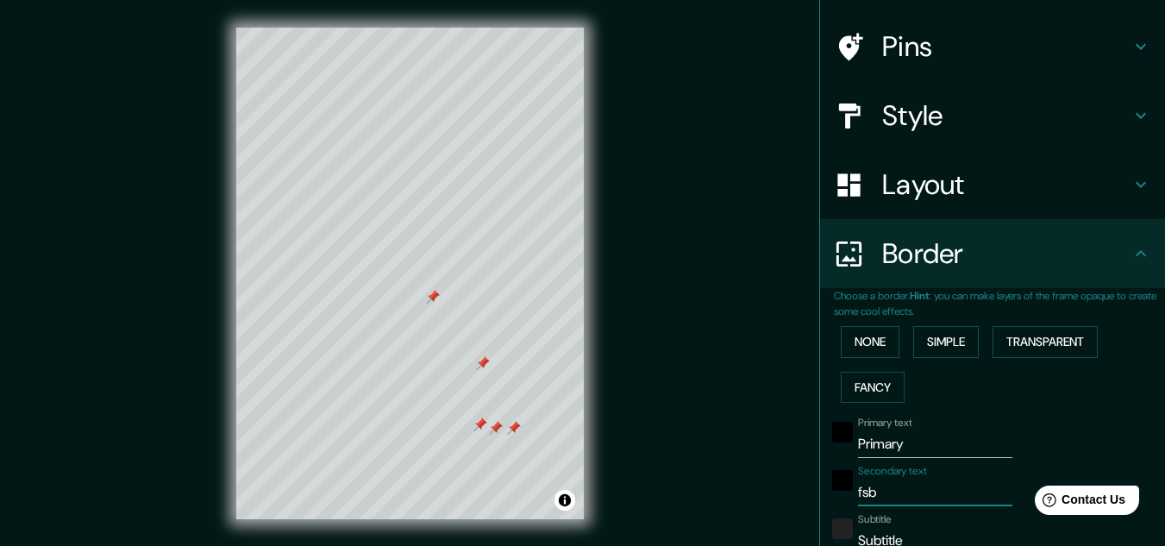
type input "32"
type input "f"
type input "193"
type input "32"
type input "fs"
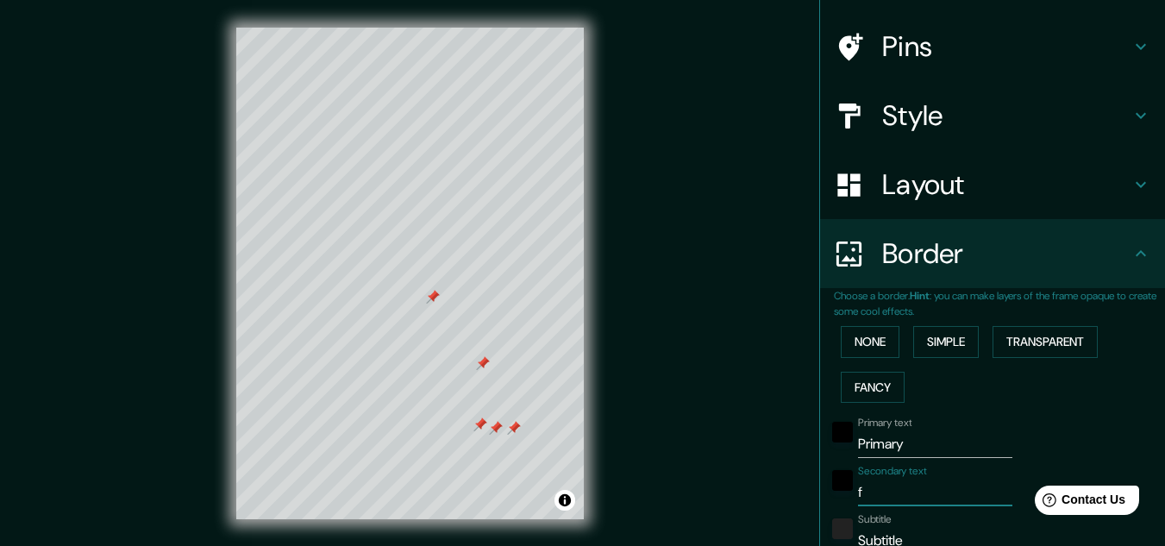
type input "193"
type input "32"
type input "fsb"
type input "193"
type input "32"
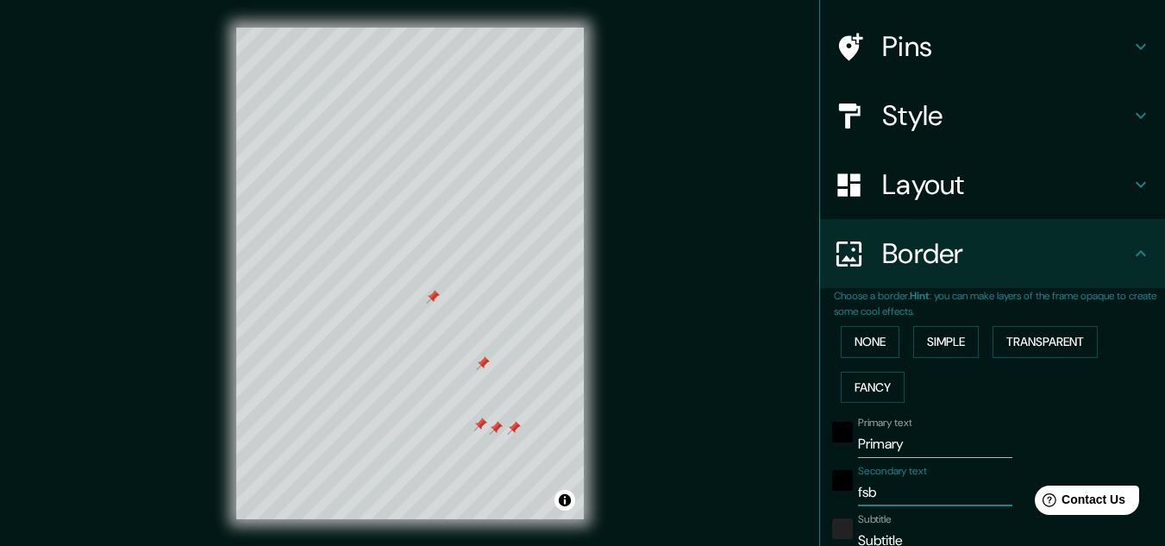
type input "fsbr"
type input "193"
type input "32"
type input "fsbri"
type input "193"
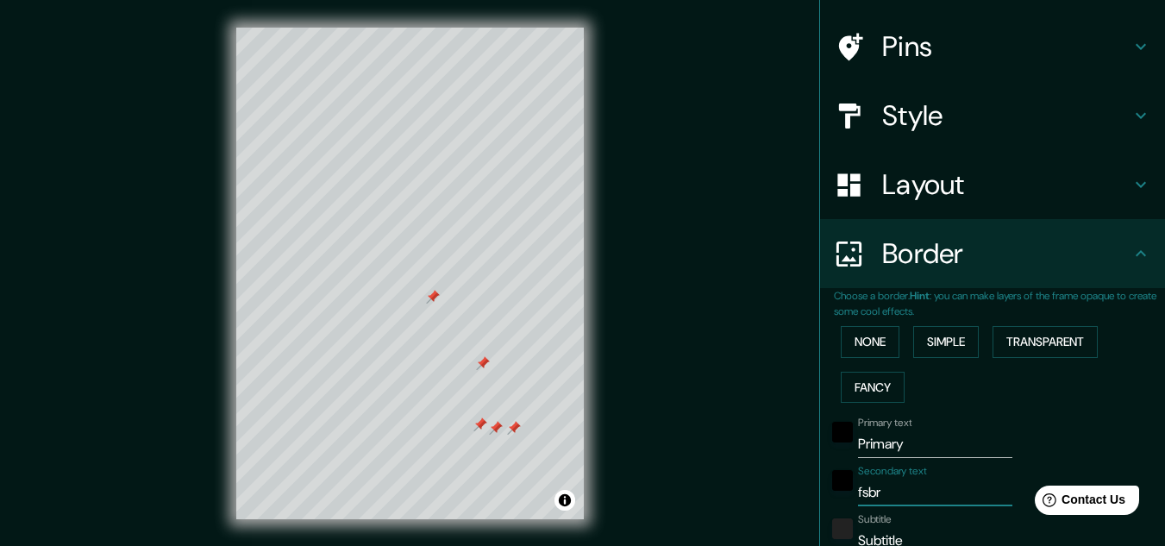
type input "32"
type input "fsbric"
type input "193"
type input "32"
type input "fsbrici"
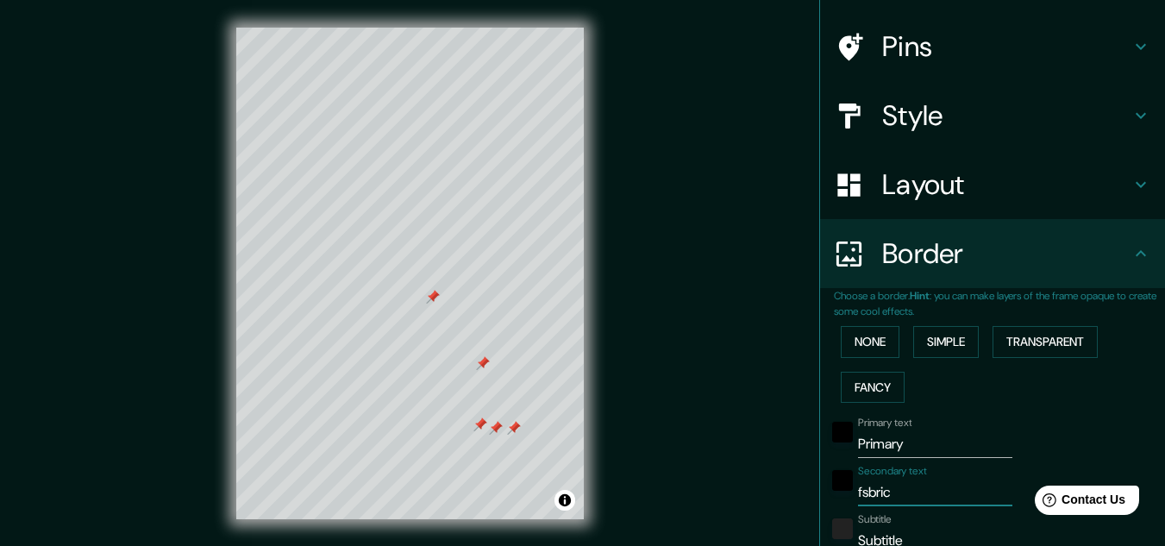
type input "193"
type input "32"
type input "fsbricio"
type input "193"
type input "32"
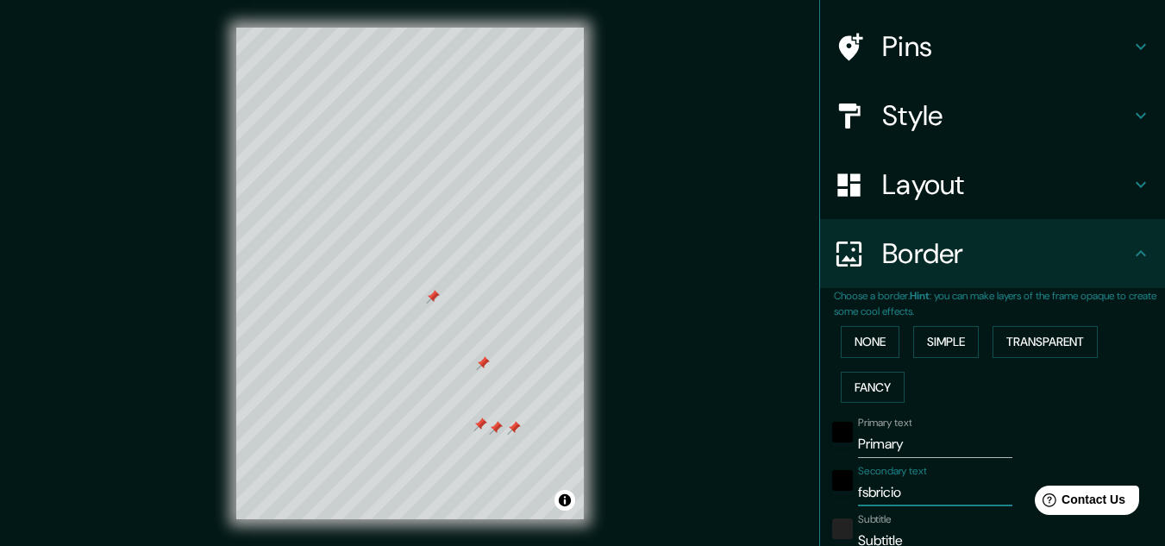
type input "fsbricio"
click at [907, 449] on input "Primary" at bounding box center [935, 444] width 154 height 28
type input "Primar"
type input "193"
type input "32"
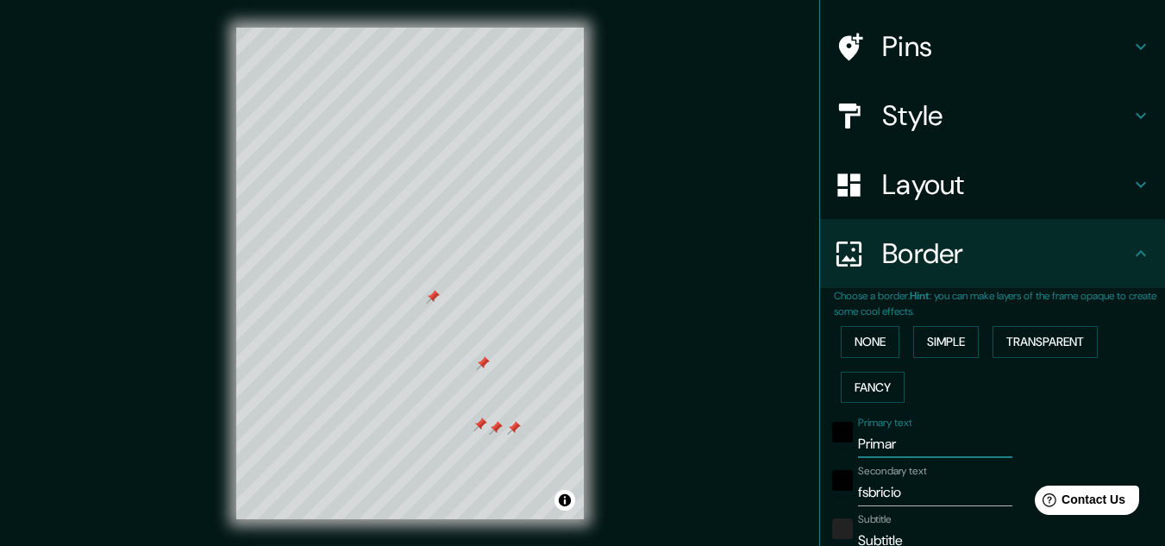
type input "Prima"
type input "193"
type input "32"
type input "Prim"
type input "193"
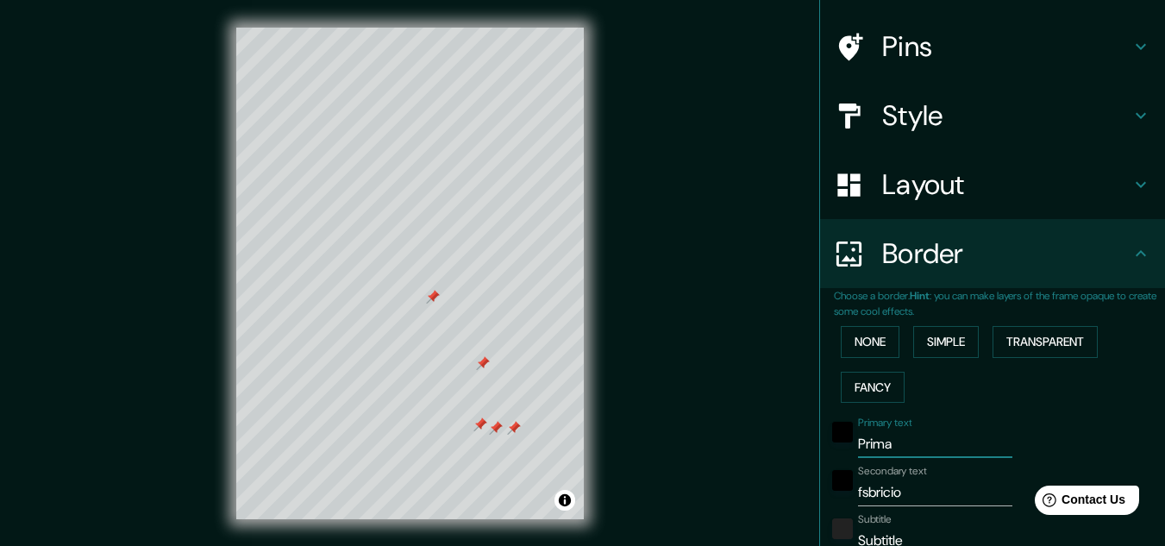
type input "32"
type input "Pri"
type input "193"
type input "32"
type input "Pr"
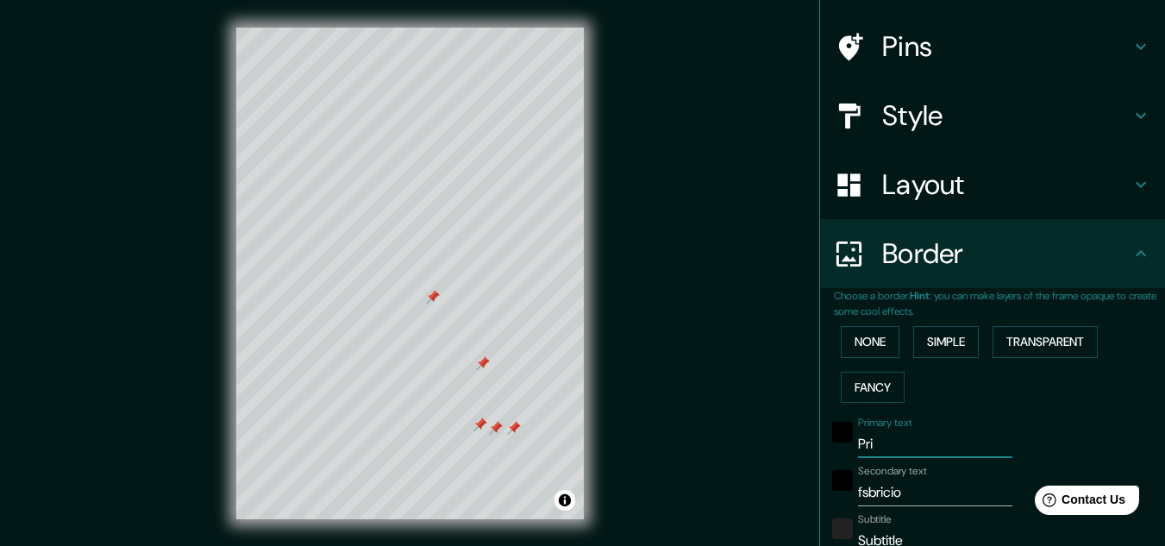
type input "193"
type input "32"
type input "P"
type input "193"
type input "32"
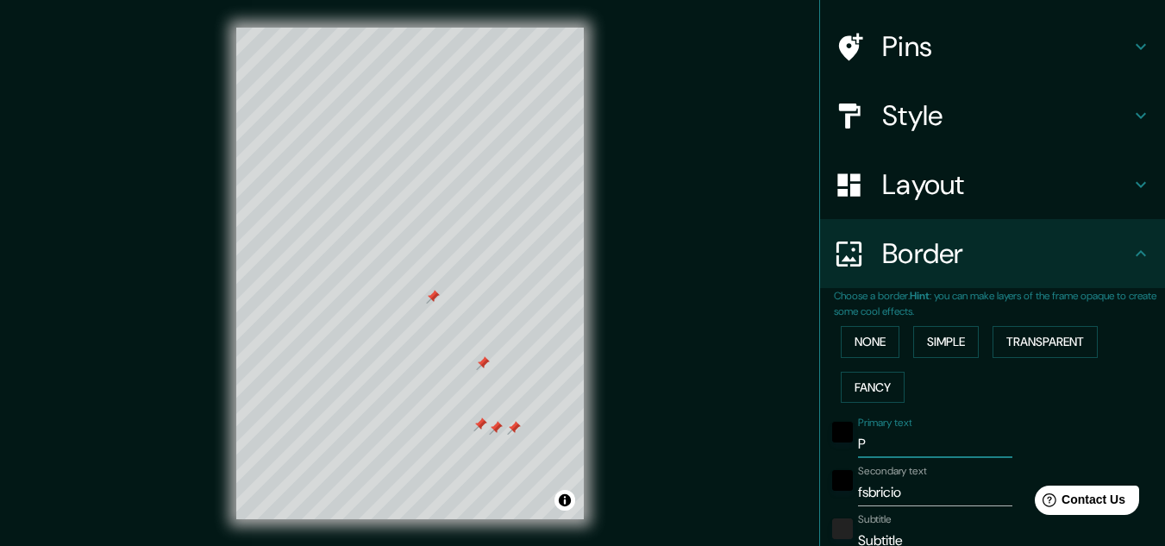
type input "193"
type input "32"
type input "c"
type input "193"
type input "32"
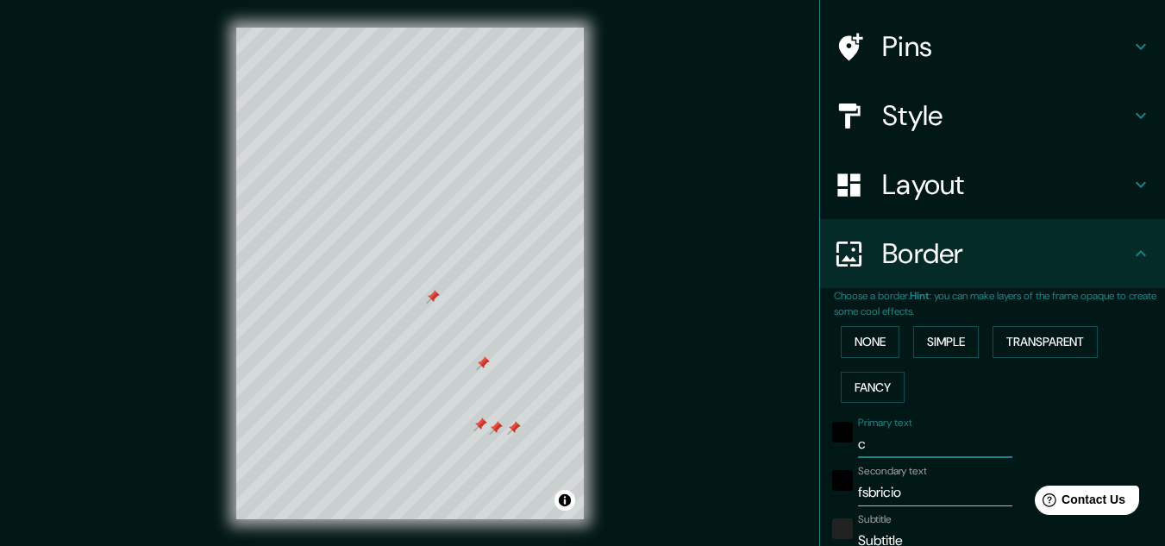
type input "ca"
type input "193"
type input "32"
type input "cas"
type input "193"
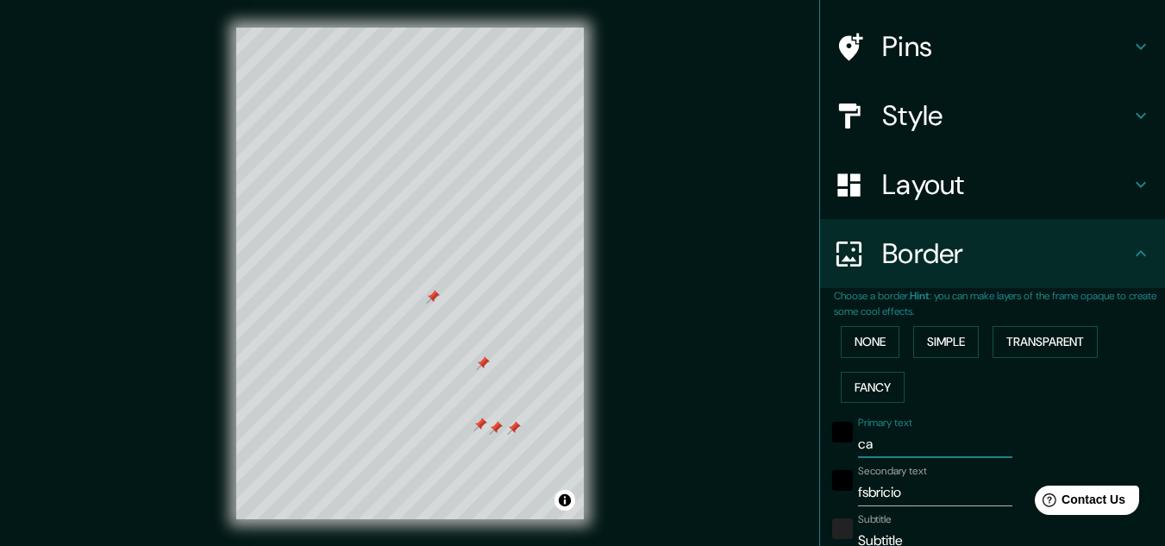
type input "32"
type input "casa"
type input "193"
type input "32"
type input "casa"
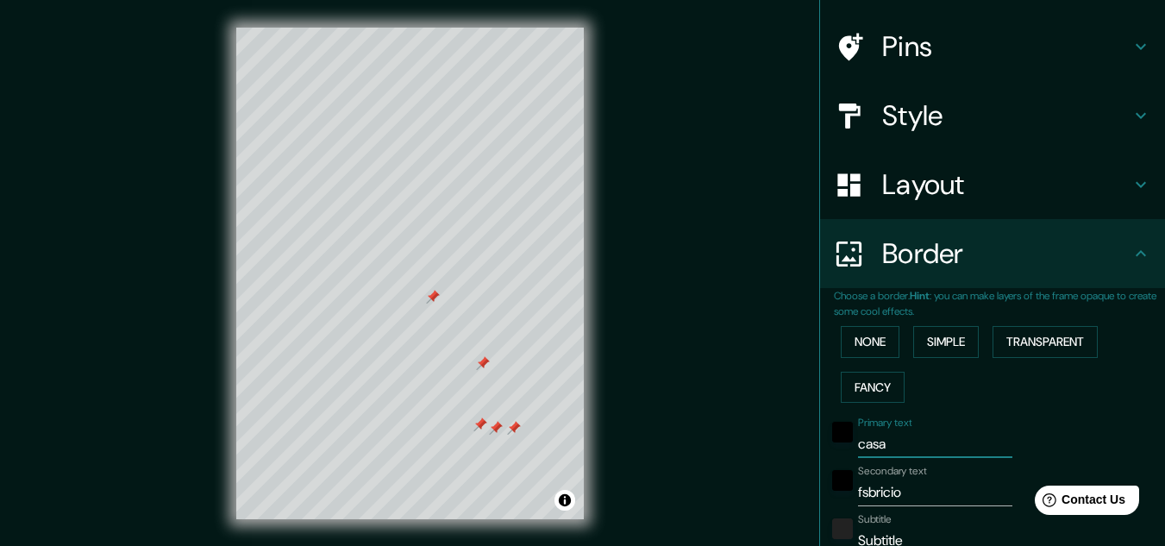
type input "193"
type input "32"
type input "casa 1"
type input "193"
type input "32"
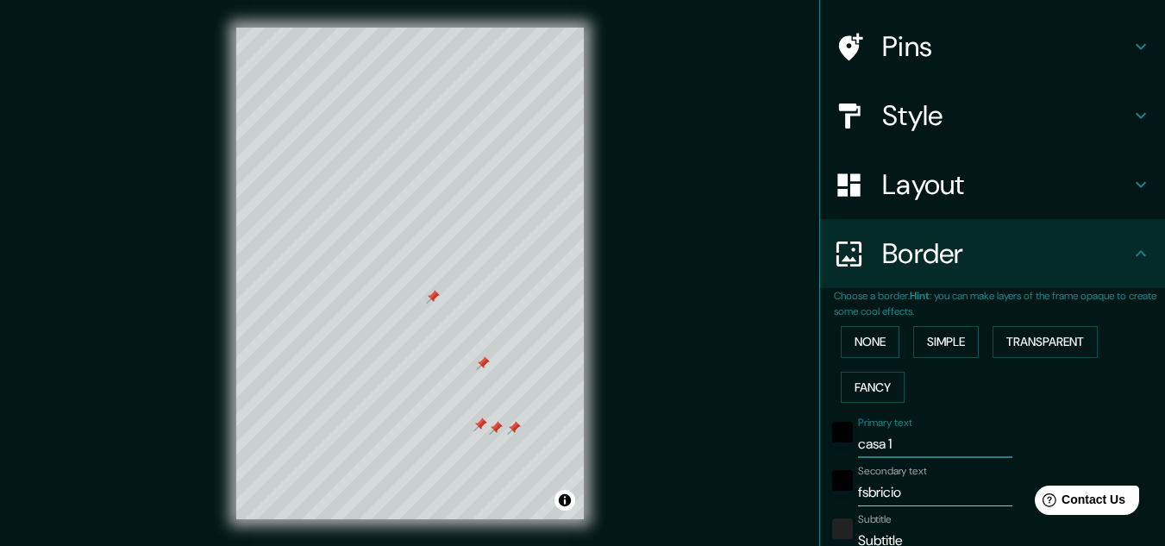
type input "casa 15"
type input "193"
type input "32"
type input "casa 15"
click at [903, 491] on input "fsbricio" at bounding box center [935, 493] width 154 height 28
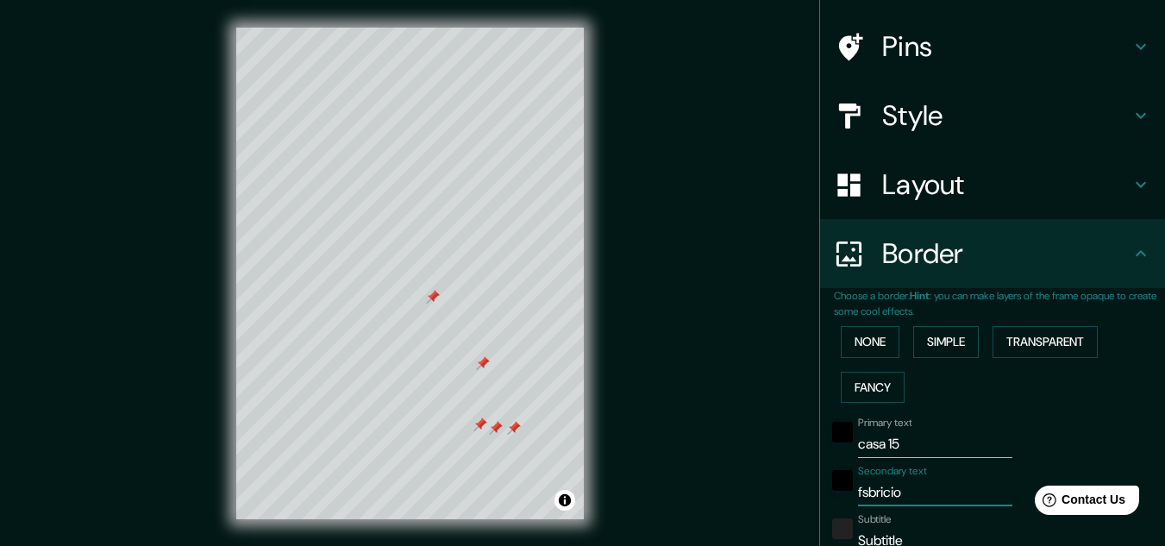
type input "fsbrici"
type input "193"
type input "32"
type input "fsbric"
type input "193"
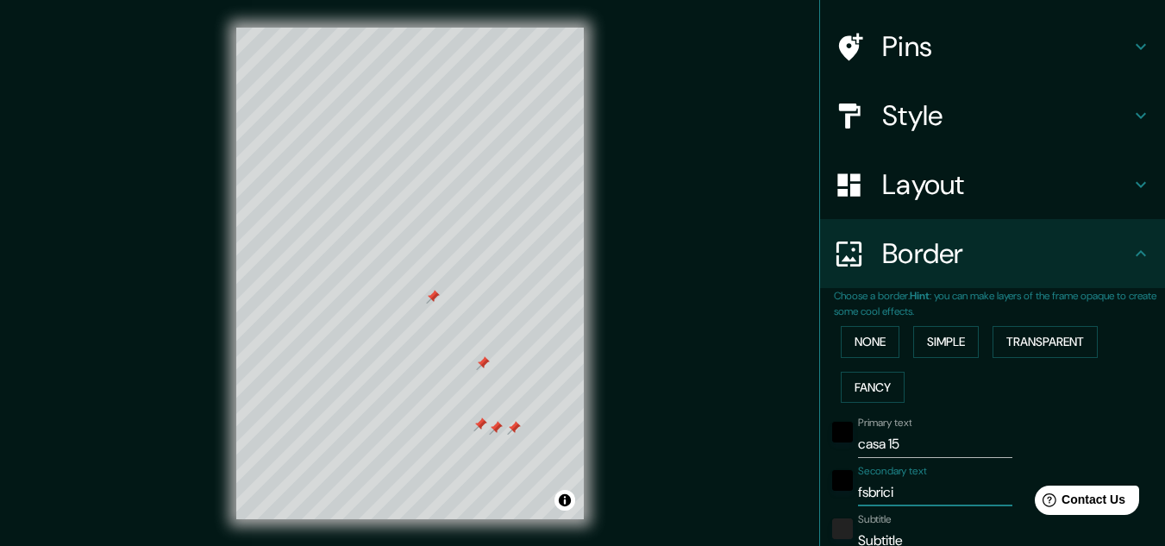
type input "32"
type input "fsbri"
type input "193"
type input "32"
type input "fsb"
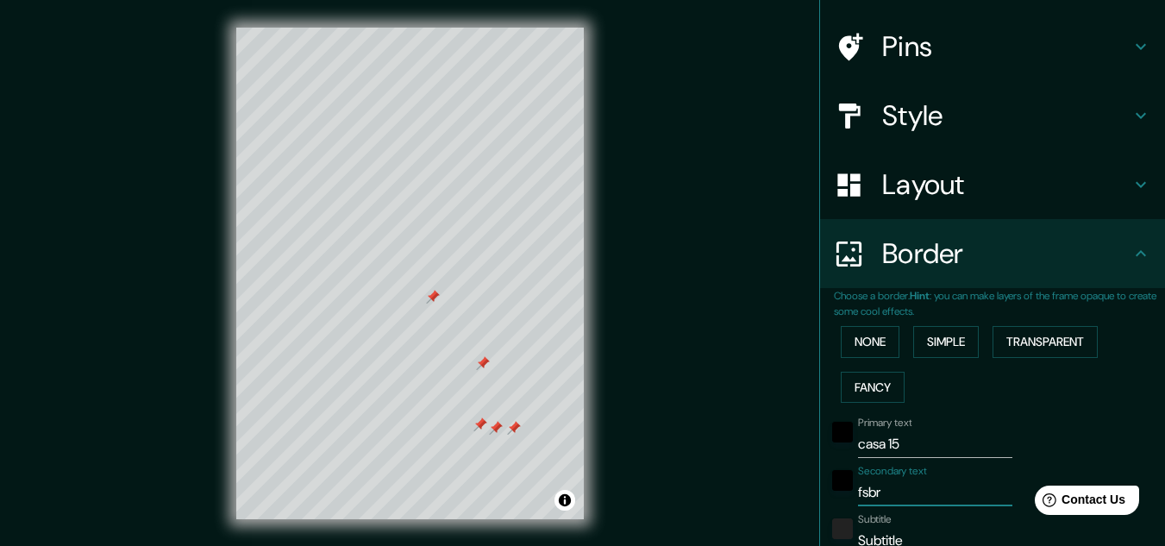
type input "193"
type input "32"
type input "fs"
type input "193"
type input "32"
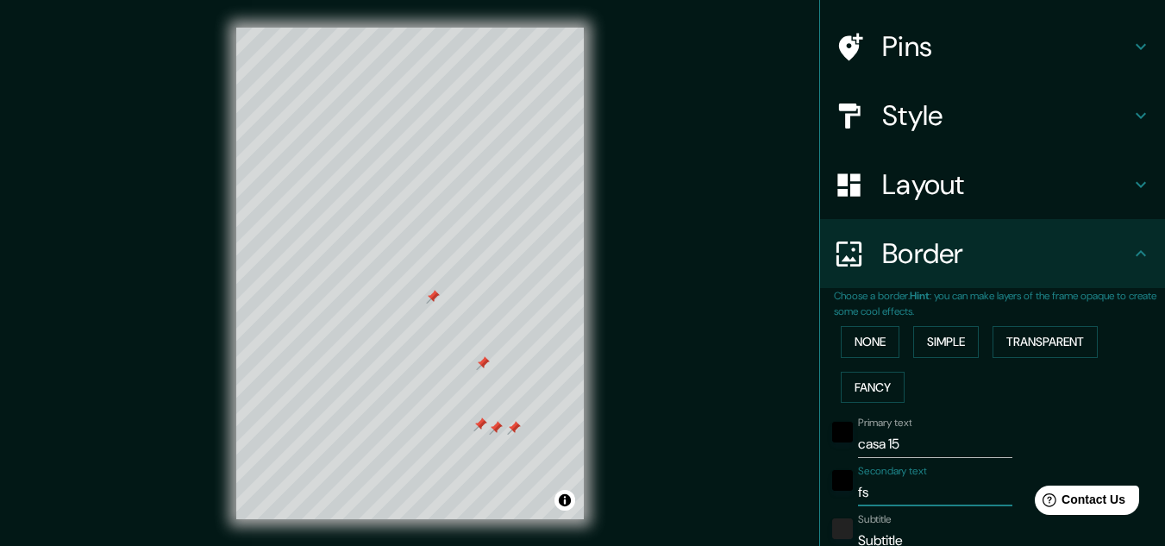
type input "f"
type input "193"
type input "32"
type input "193"
type input "32"
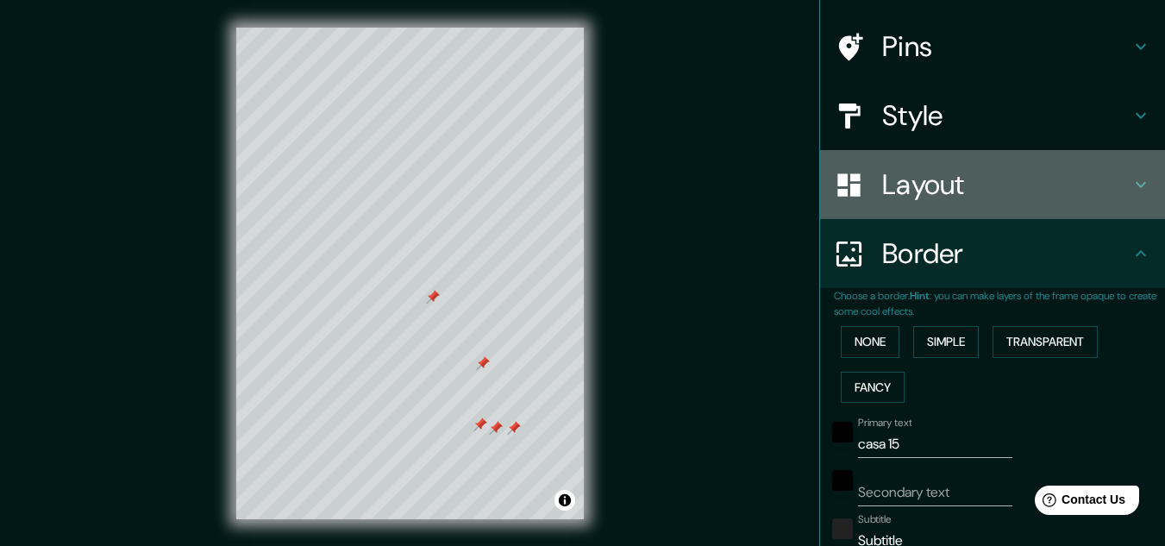
click at [1114, 168] on h4 "Layout" at bounding box center [1006, 184] width 248 height 35
type input "193"
type input "32"
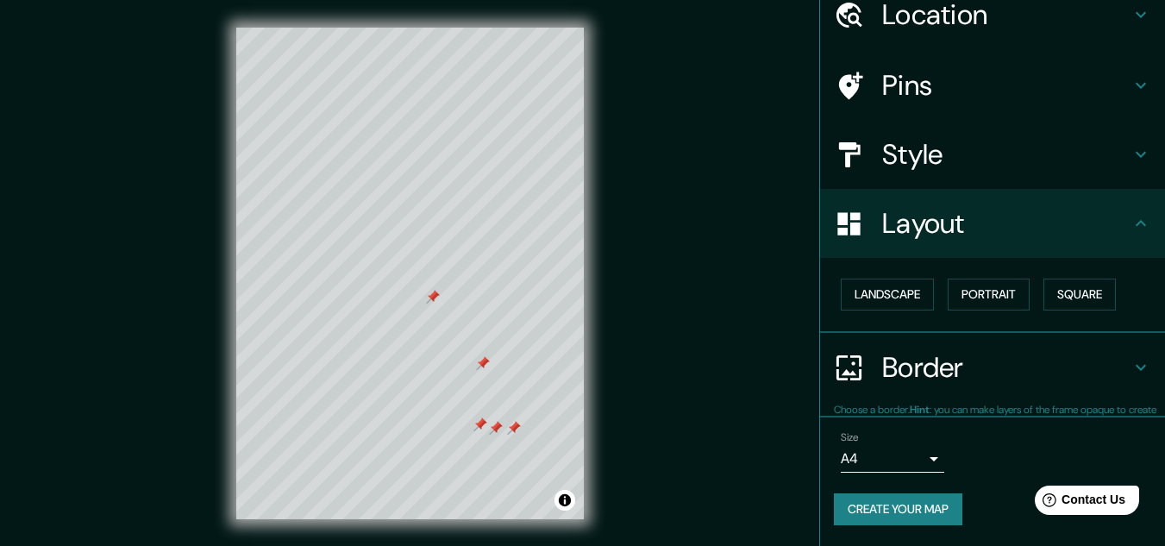
scroll to position [74, 0]
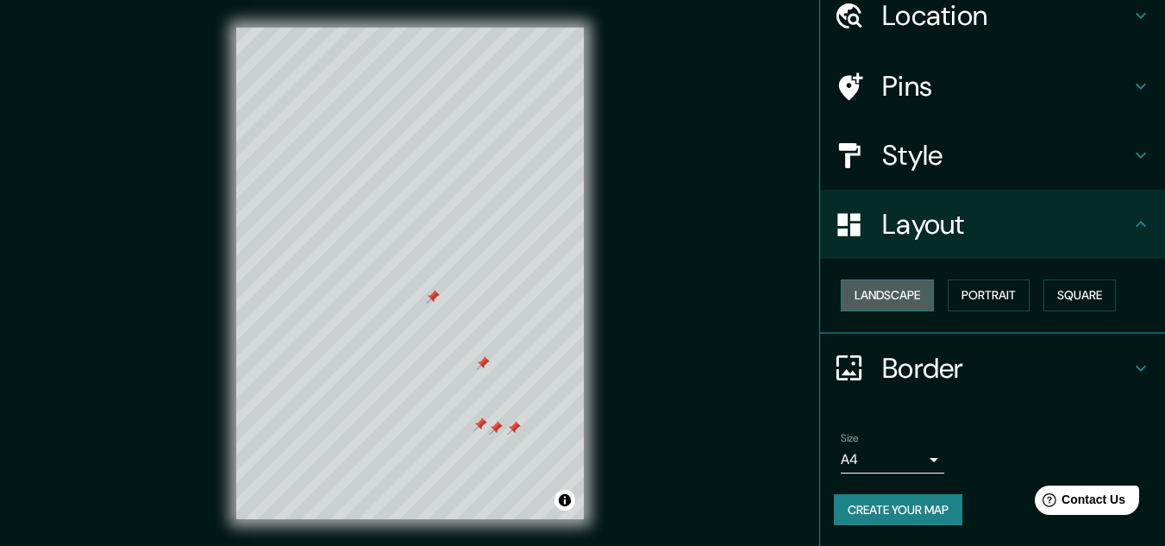
click at [894, 292] on button "Landscape" at bounding box center [887, 295] width 93 height 32
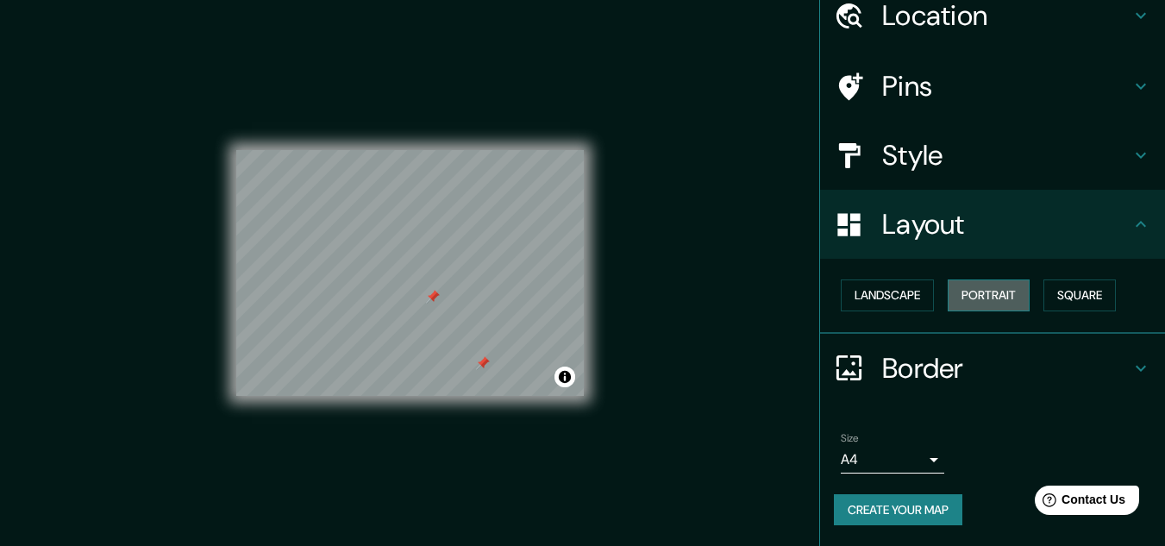
click at [973, 295] on button "Portrait" at bounding box center [989, 295] width 82 height 32
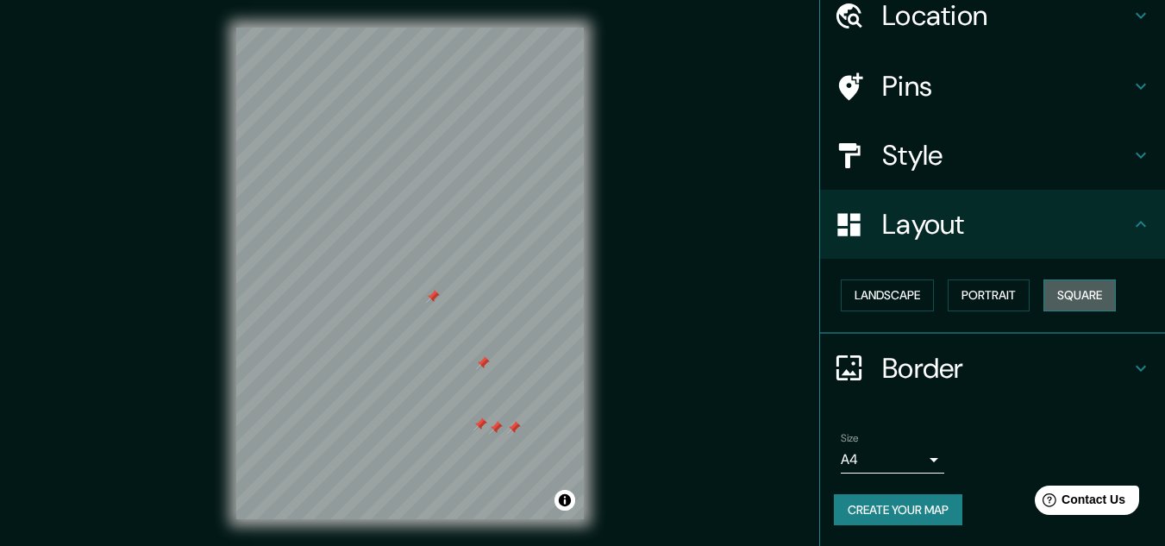
click at [1063, 299] on button "Square" at bounding box center [1080, 295] width 72 height 32
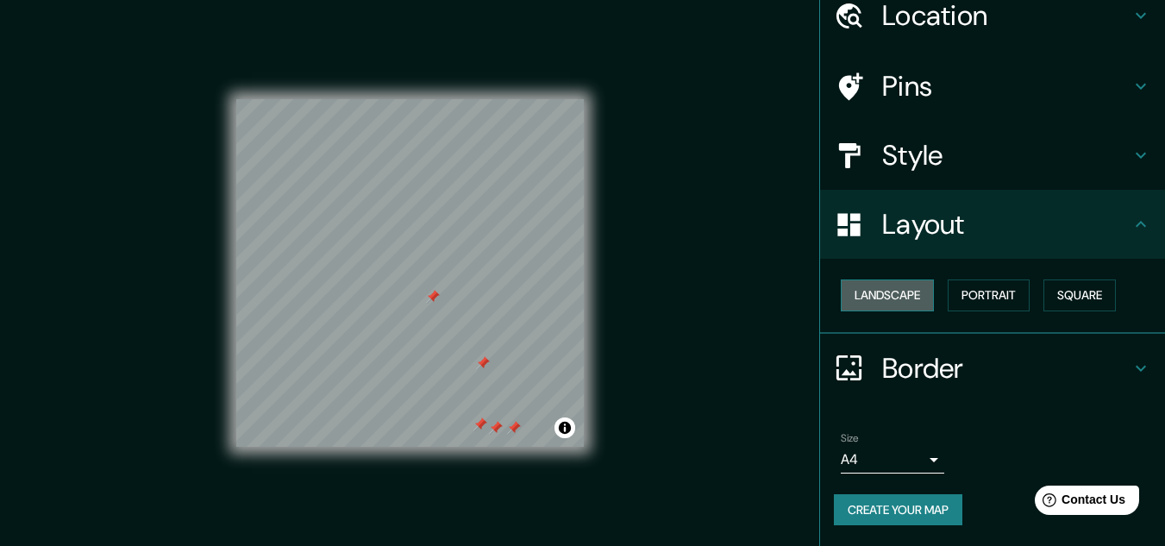
click at [899, 296] on button "Landscape" at bounding box center [887, 295] width 93 height 32
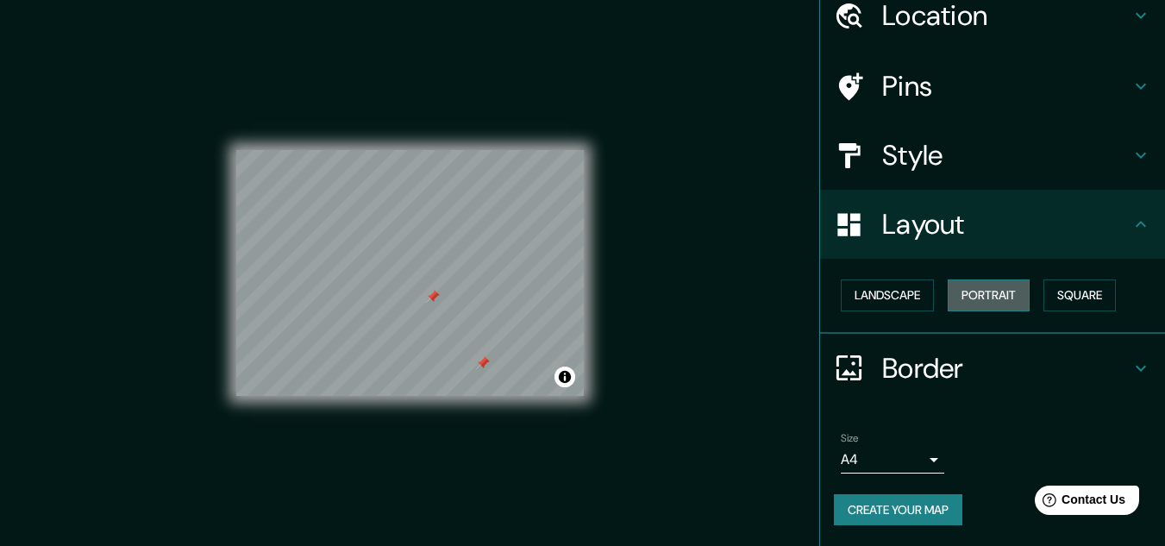
click at [1002, 288] on button "Portrait" at bounding box center [989, 295] width 82 height 32
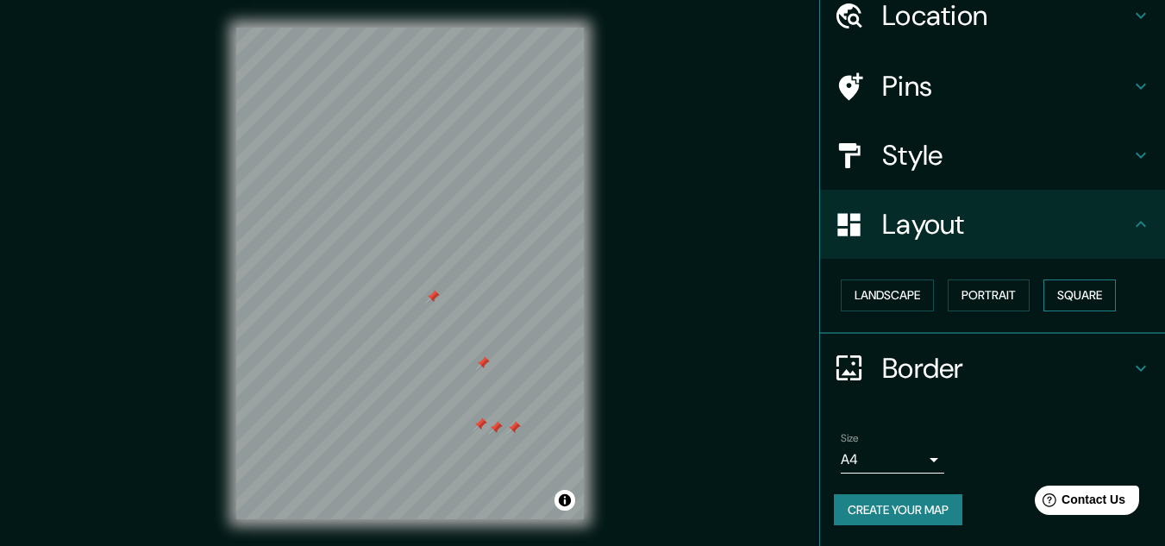
click at [1058, 294] on button "Square" at bounding box center [1080, 295] width 72 height 32
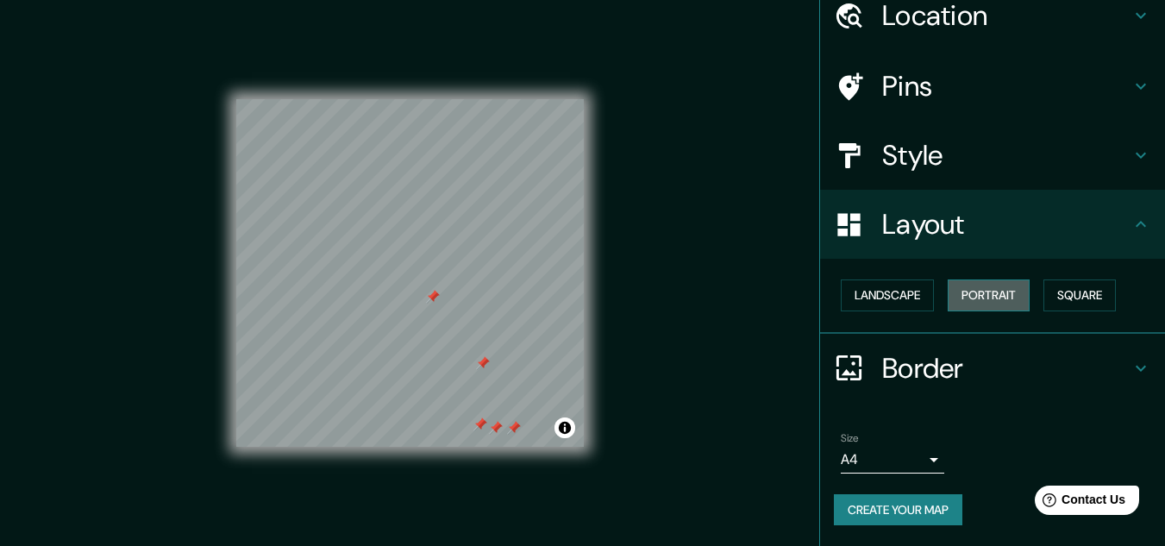
click at [1012, 281] on button "Portrait" at bounding box center [989, 295] width 82 height 32
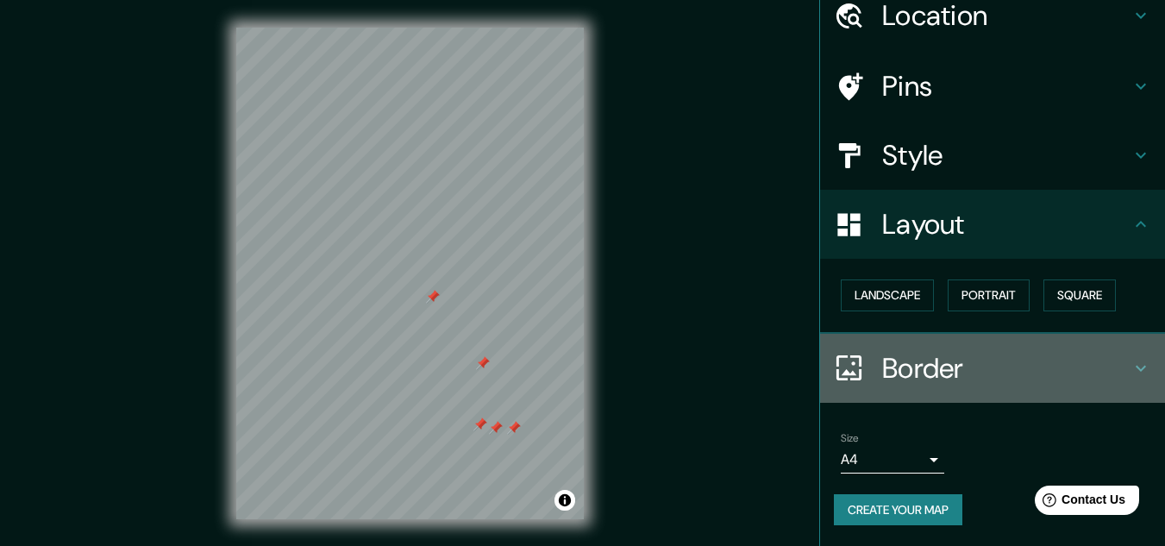
click at [989, 351] on h4 "Border" at bounding box center [1006, 368] width 248 height 35
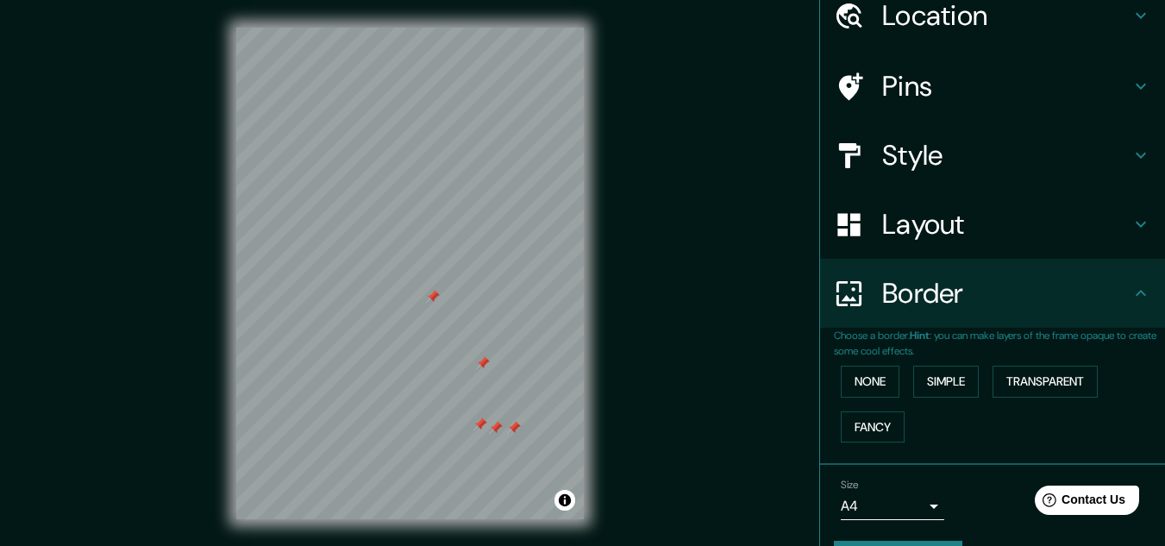
click at [1075, 218] on h4 "Layout" at bounding box center [1006, 224] width 248 height 35
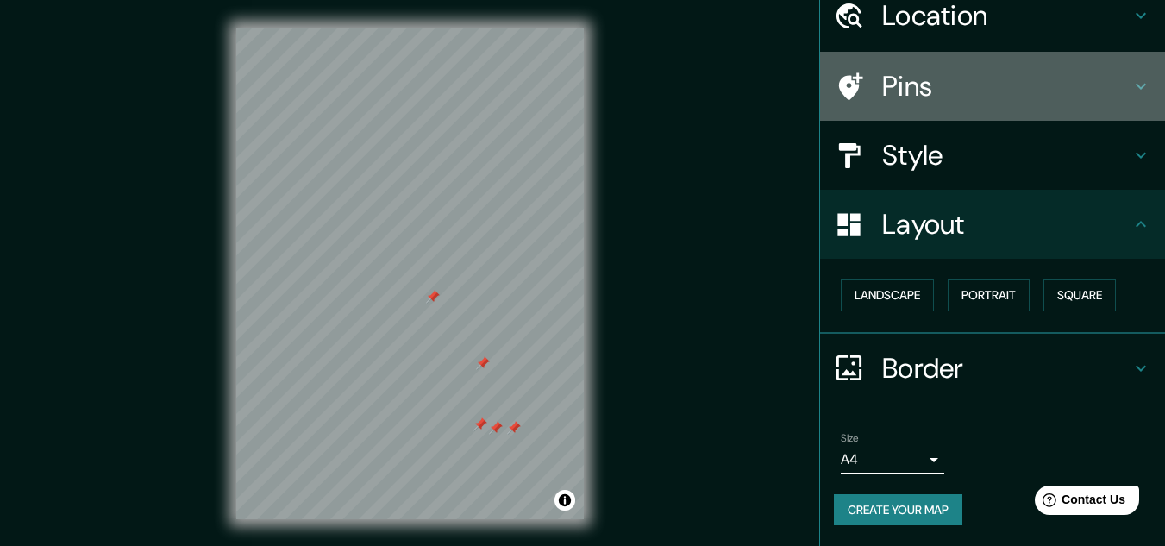
click at [1131, 77] on icon at bounding box center [1141, 86] width 21 height 21
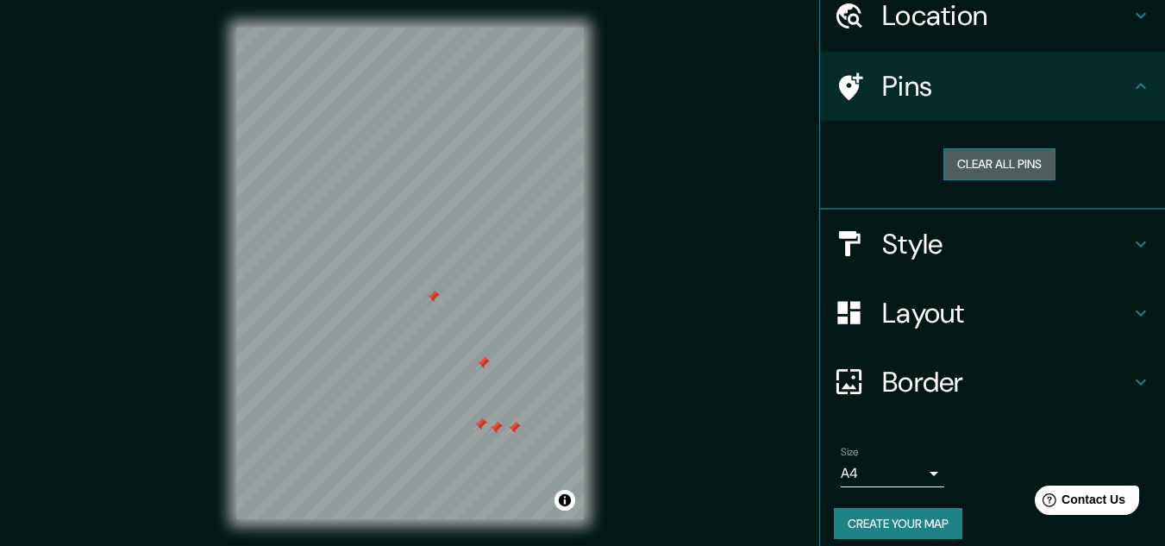
click at [1013, 154] on button "Clear all pins" at bounding box center [1000, 164] width 112 height 32
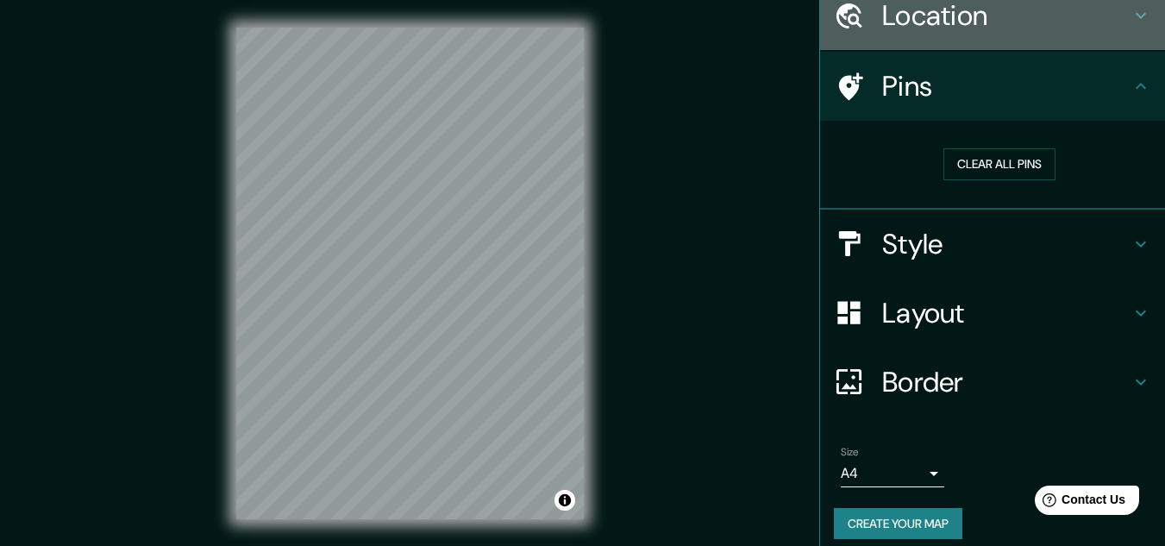
click at [1069, 28] on h4 "Location" at bounding box center [1006, 15] width 248 height 35
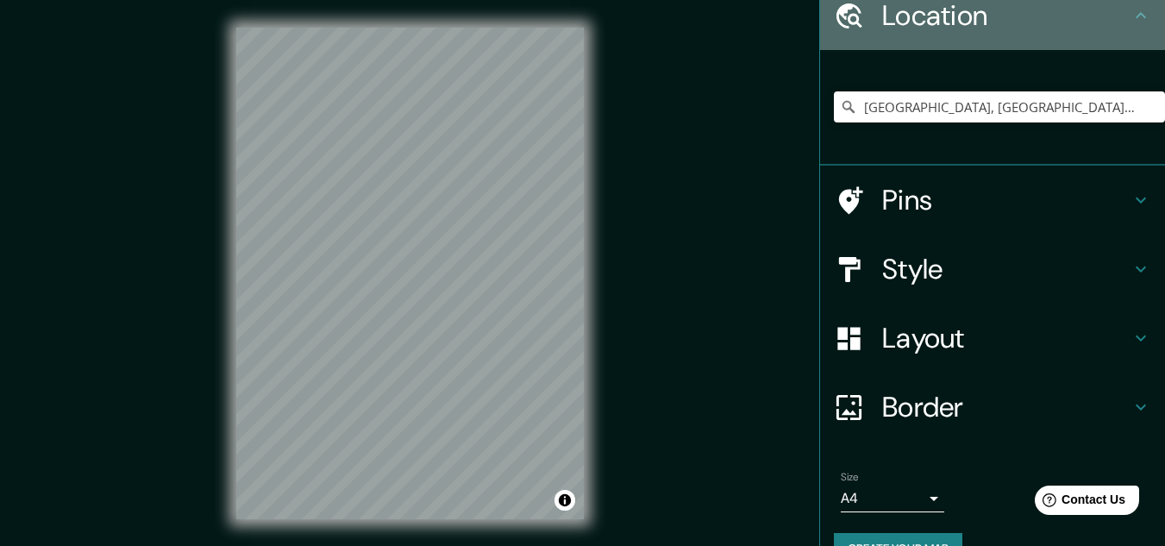
click at [1069, 28] on h4 "Location" at bounding box center [1006, 15] width 248 height 35
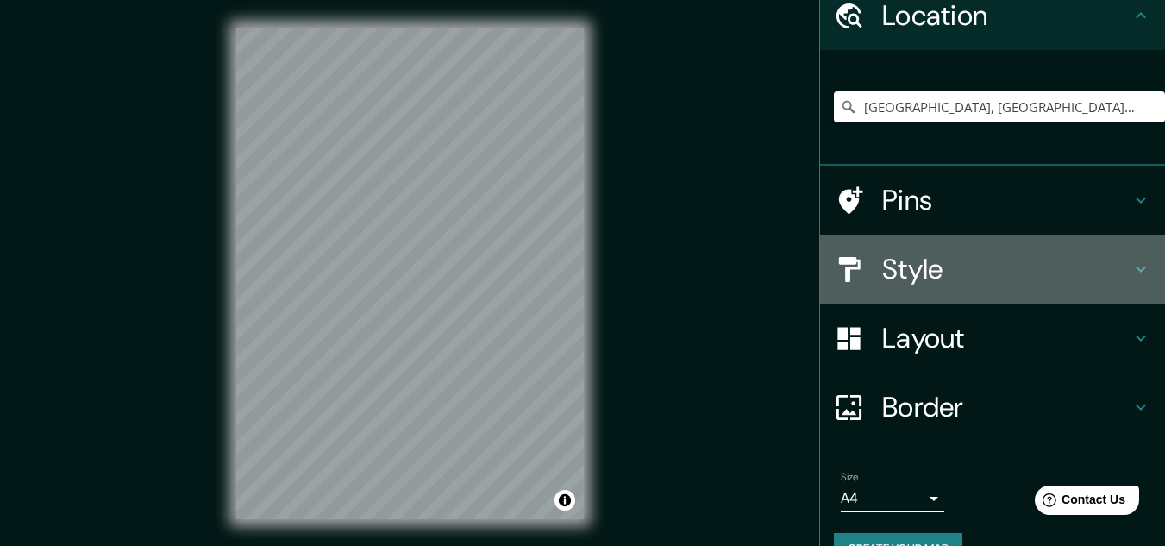
click at [1073, 274] on h4 "Style" at bounding box center [1006, 269] width 248 height 35
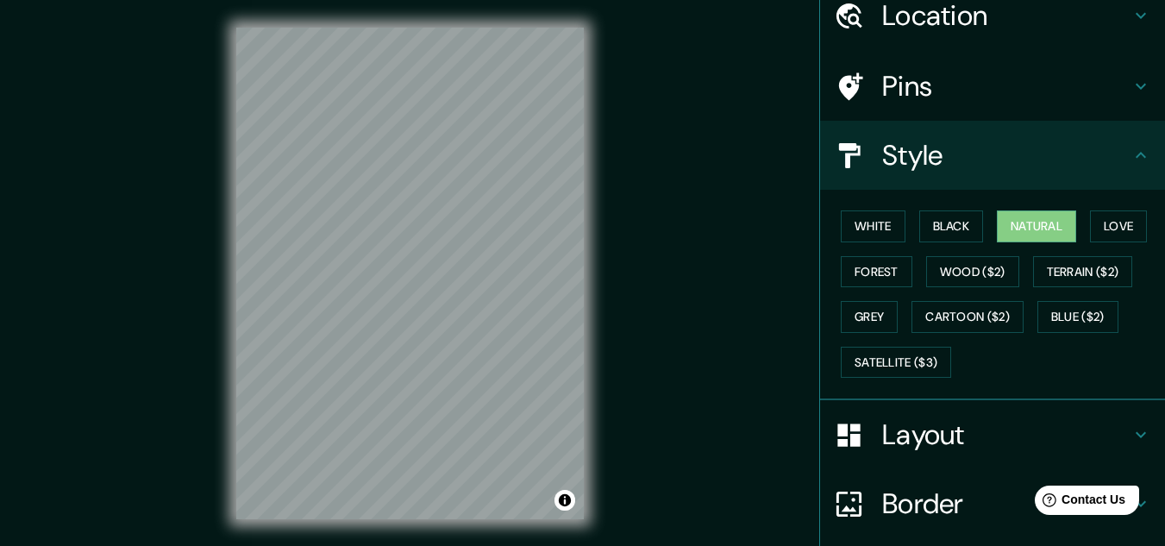
click at [941, 433] on h4 "Layout" at bounding box center [1006, 434] width 248 height 35
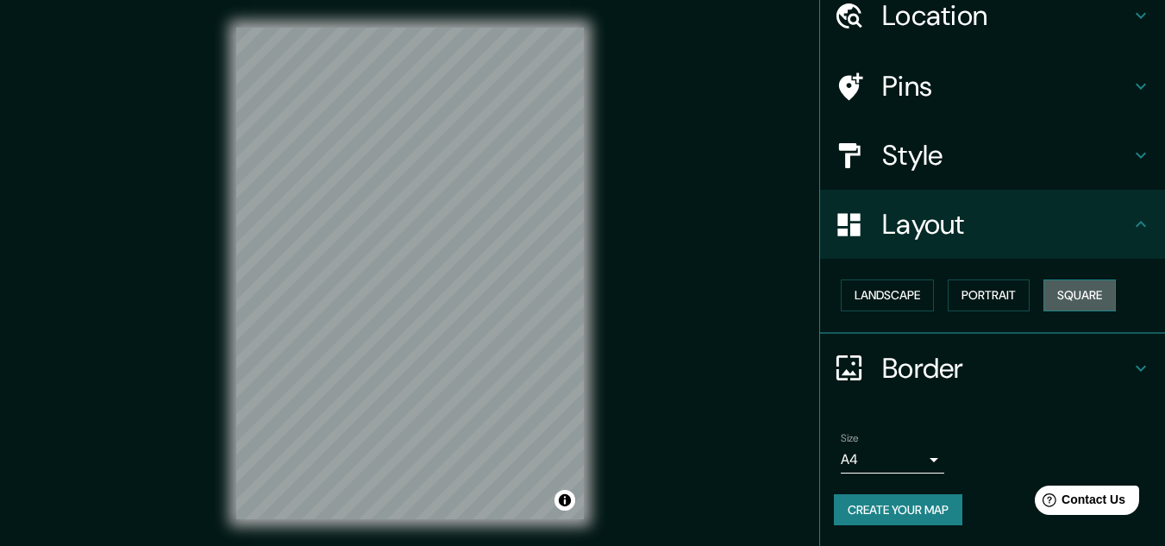
click at [1075, 300] on button "Square" at bounding box center [1080, 295] width 72 height 32
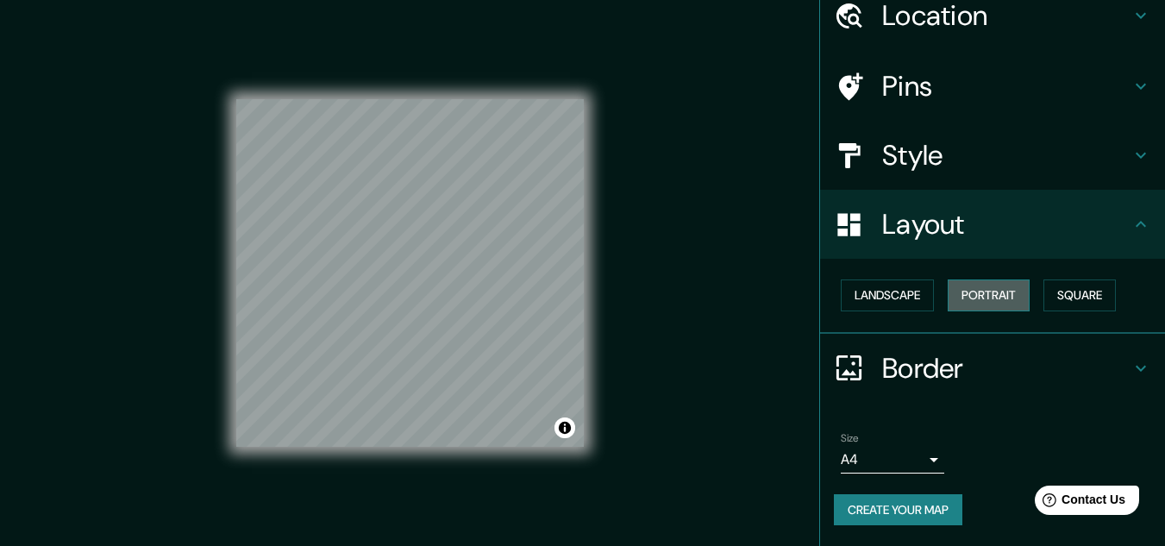
click at [982, 298] on button "Portrait" at bounding box center [989, 295] width 82 height 32
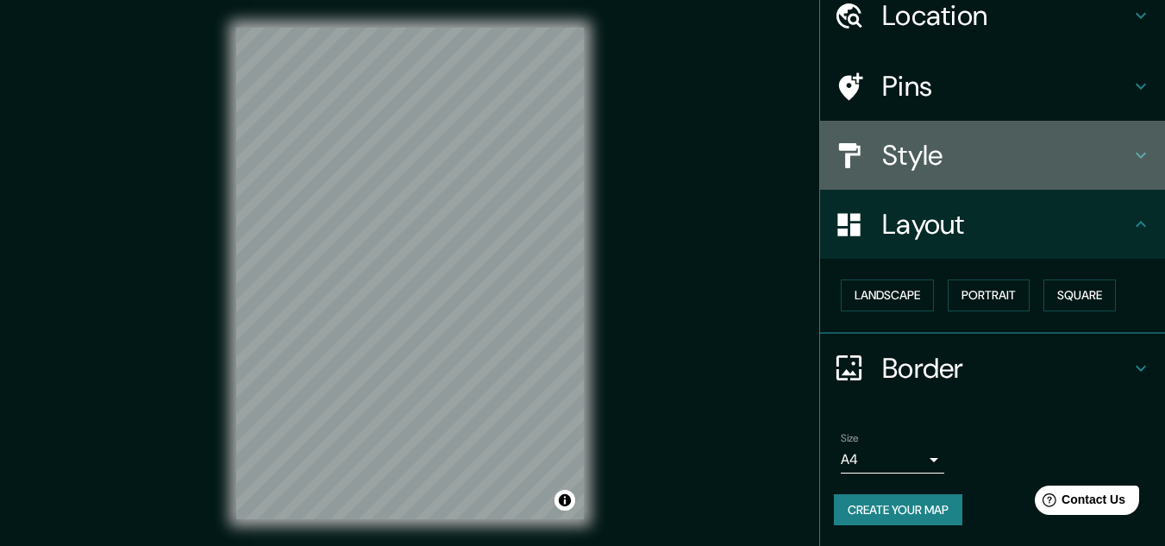
click at [1041, 153] on h4 "Style" at bounding box center [1006, 155] width 248 height 35
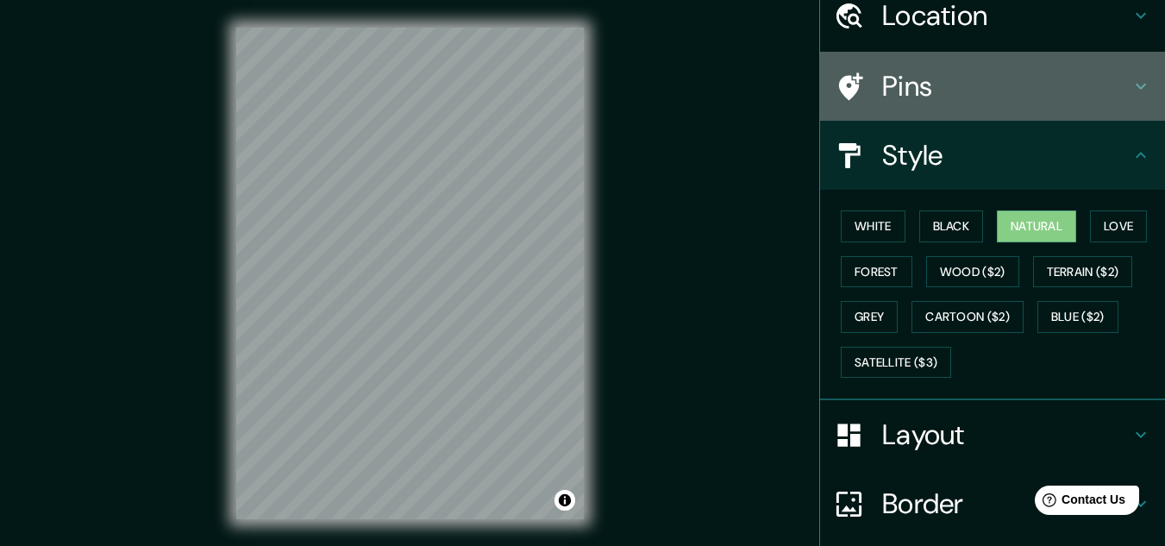
click at [1032, 85] on h4 "Pins" at bounding box center [1006, 86] width 248 height 35
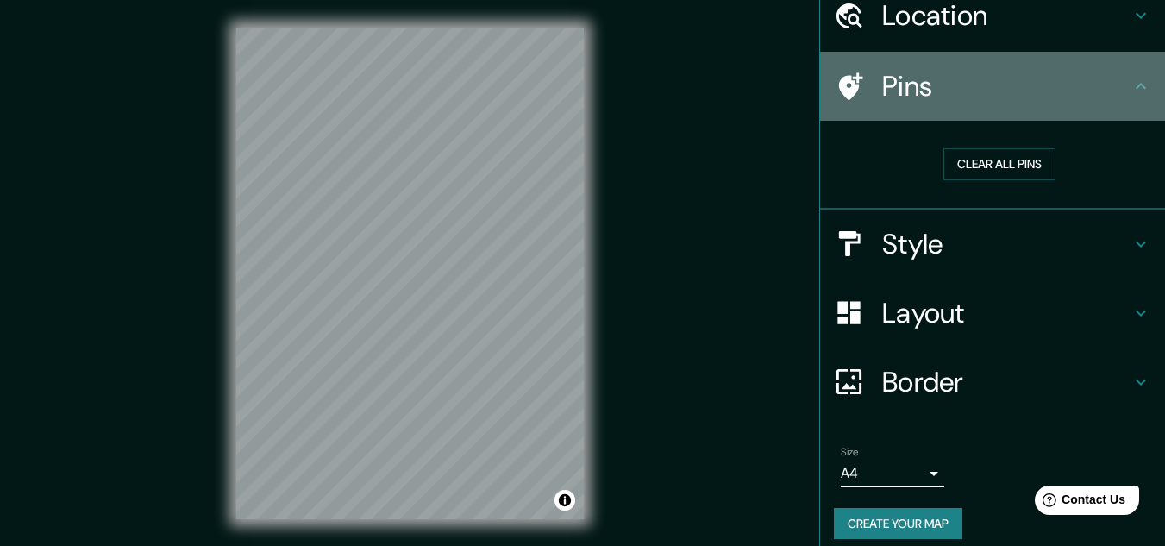
click at [1032, 85] on h4 "Pins" at bounding box center [1006, 86] width 248 height 35
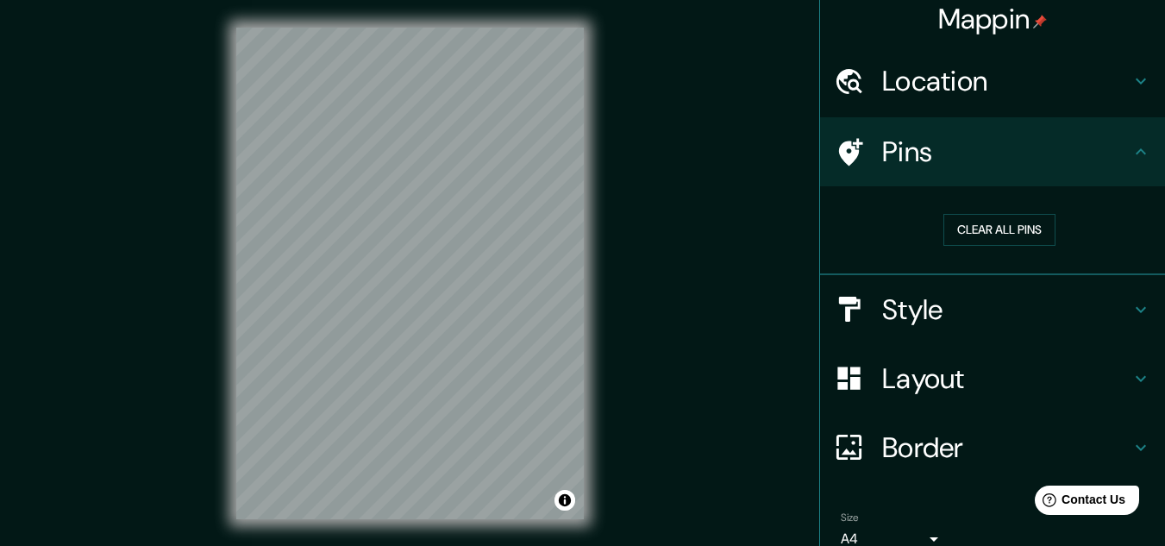
scroll to position [0, 0]
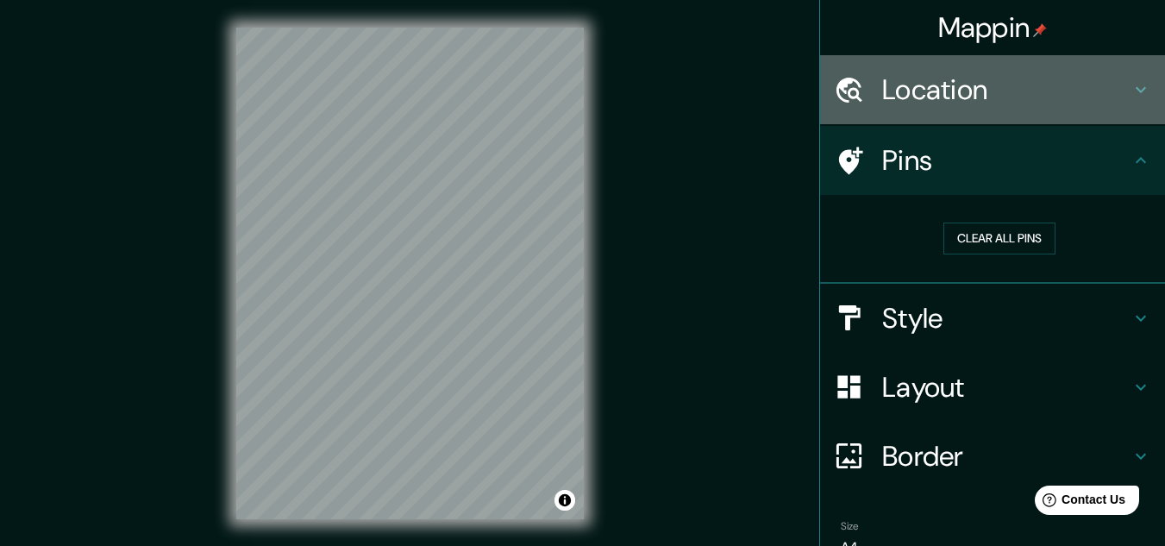
click at [1057, 85] on h4 "Location" at bounding box center [1006, 89] width 248 height 35
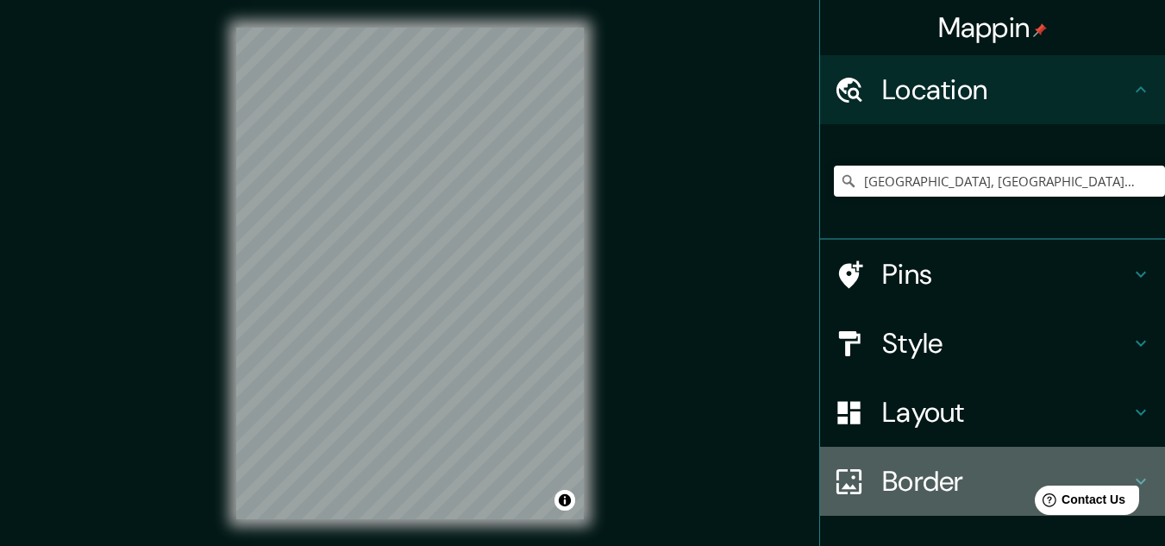
click at [913, 478] on h4 "Border" at bounding box center [1006, 481] width 248 height 35
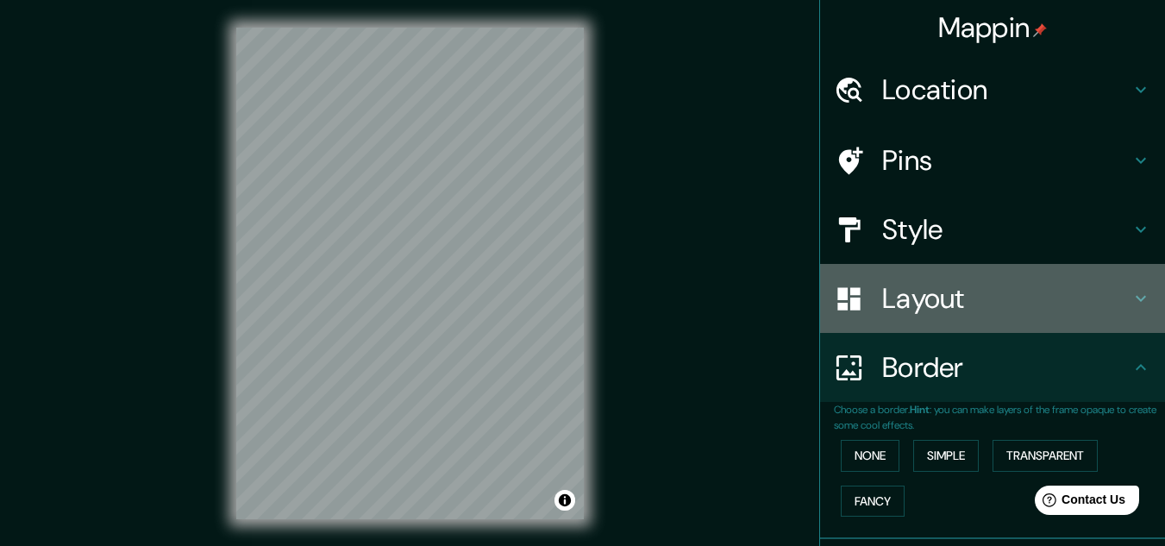
click at [957, 298] on h4 "Layout" at bounding box center [1006, 298] width 248 height 35
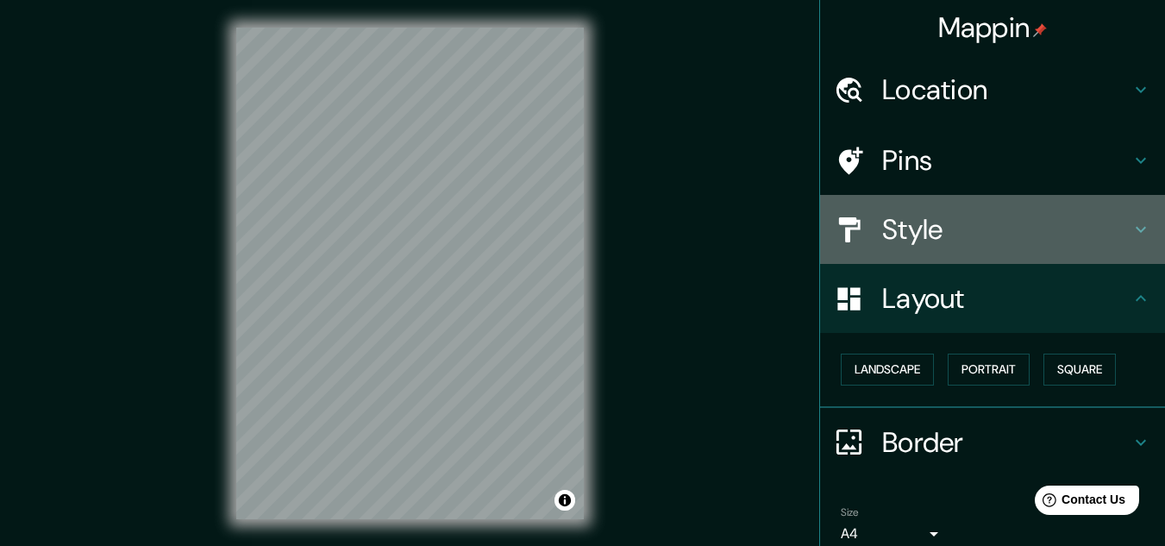
click at [999, 241] on h4 "Style" at bounding box center [1006, 229] width 248 height 35
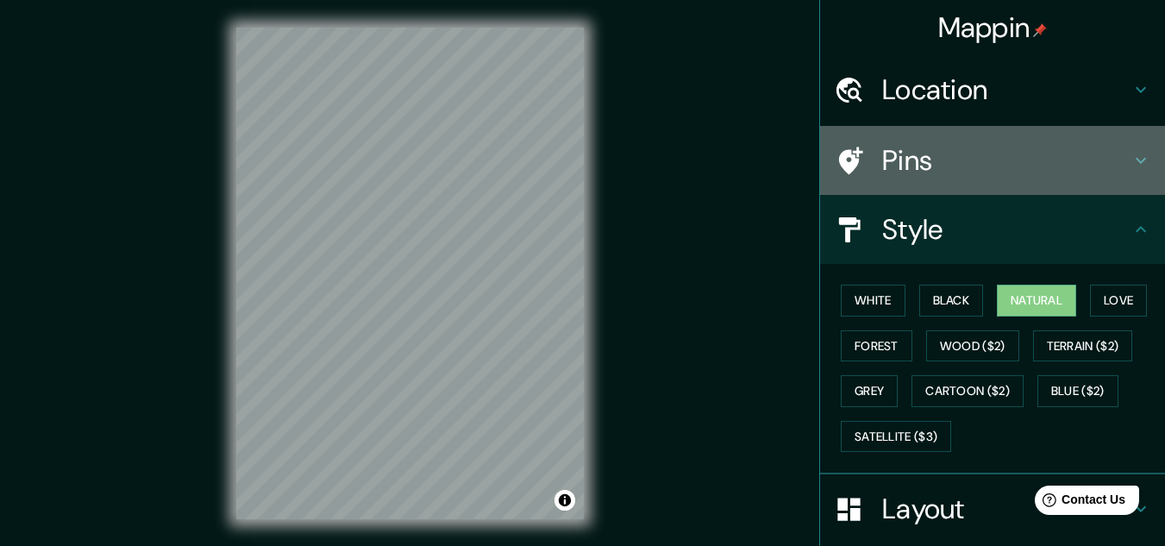
click at [1038, 165] on h4 "Pins" at bounding box center [1006, 160] width 248 height 35
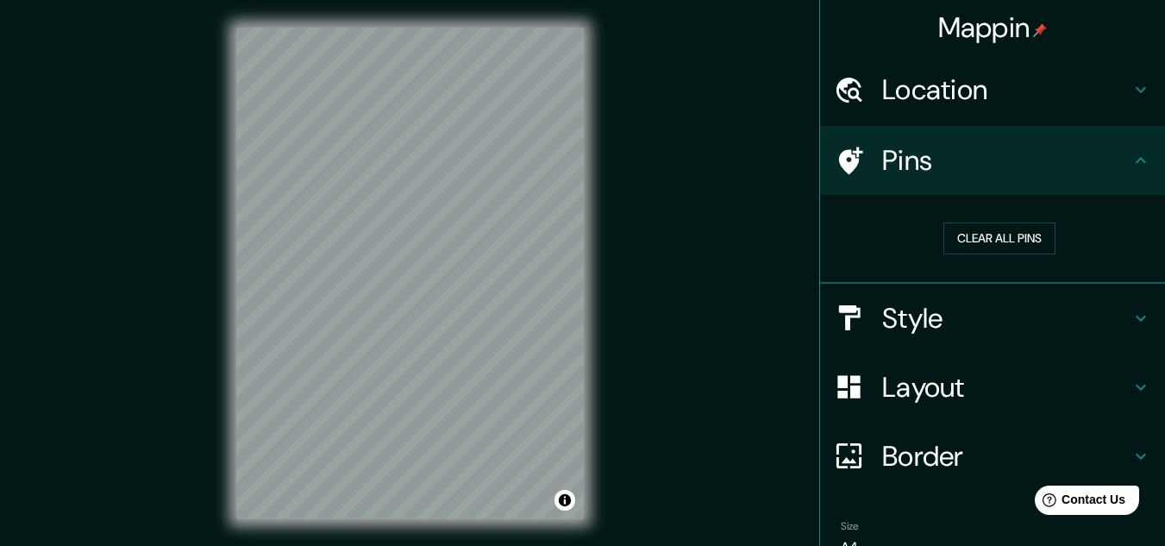
scroll to position [28, 0]
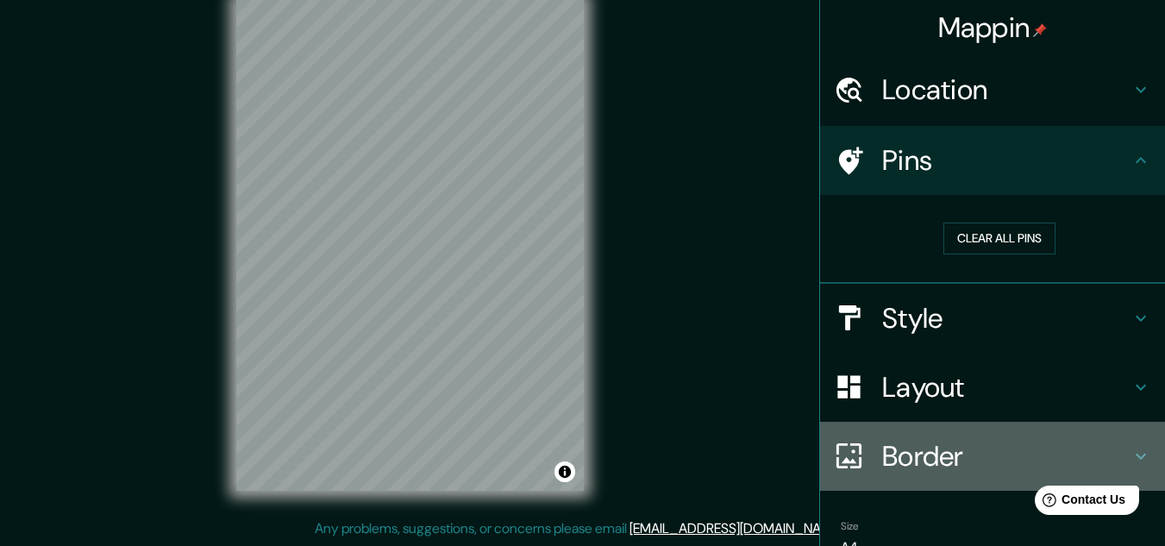
click at [849, 453] on icon at bounding box center [849, 455] width 25 height 25
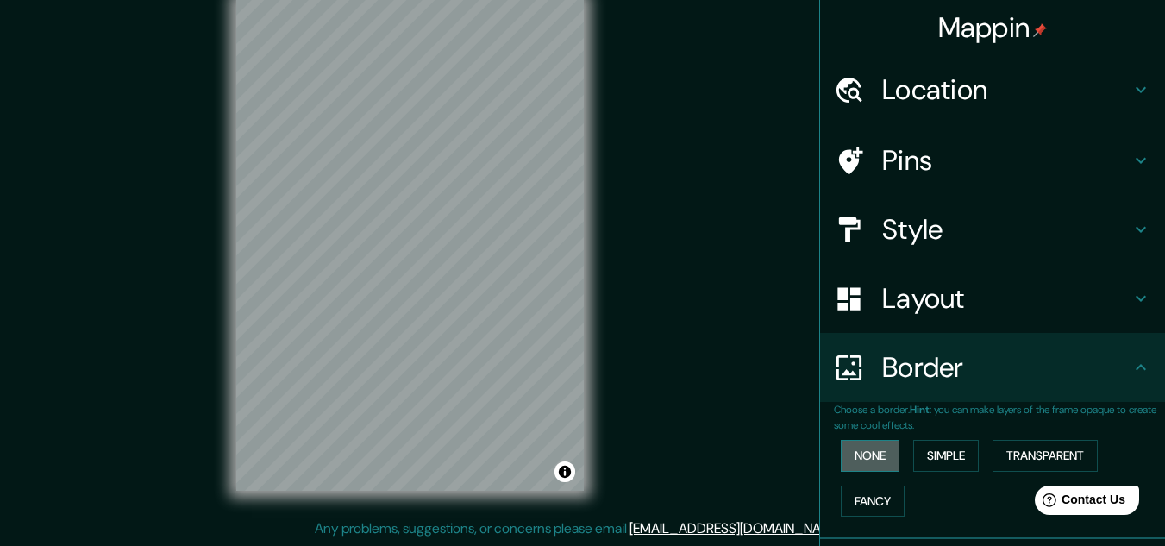
click at [850, 459] on button "None" at bounding box center [870, 456] width 59 height 32
click at [853, 502] on button "Fancy" at bounding box center [873, 502] width 64 height 32
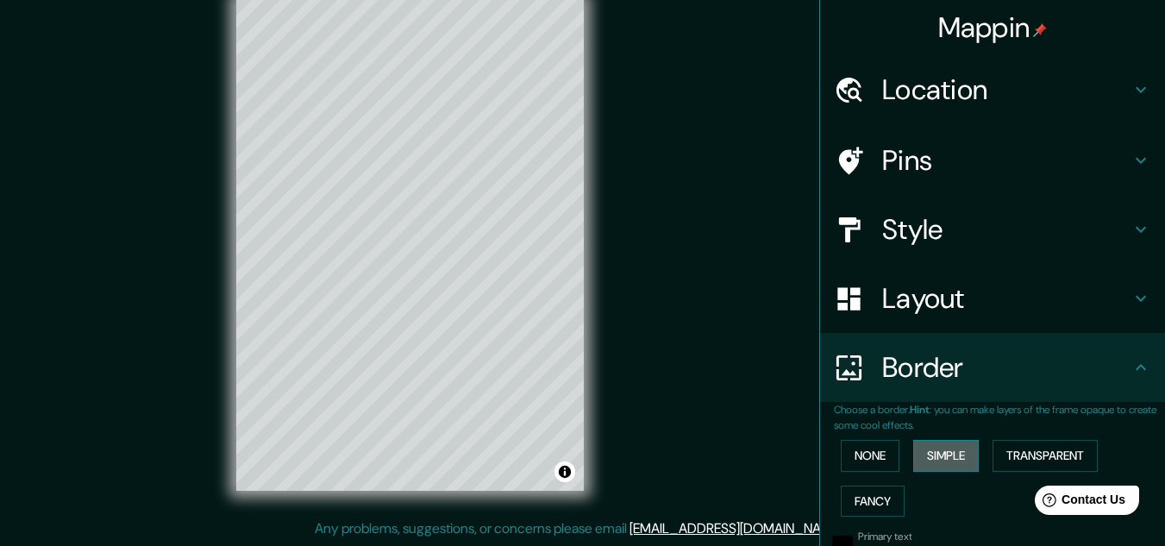
click at [936, 449] on button "Simple" at bounding box center [946, 456] width 66 height 32
click at [999, 457] on button "Transparent" at bounding box center [1045, 456] width 105 height 32
